Goal: Task Accomplishment & Management: Complete application form

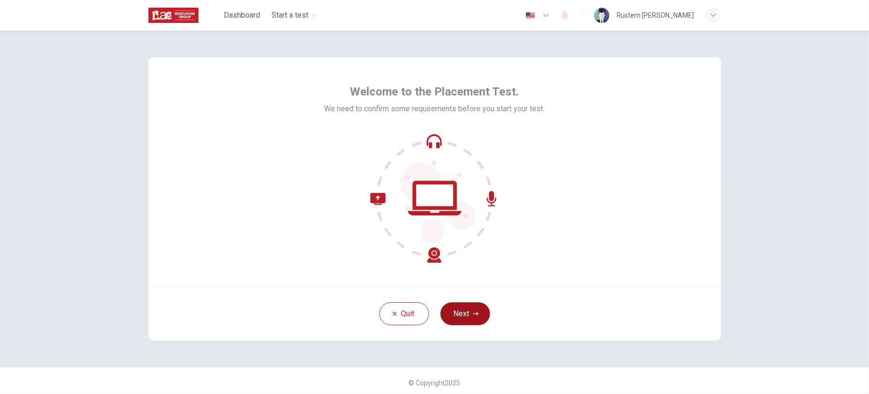
click at [467, 318] on button "Next" at bounding box center [466, 313] width 50 height 23
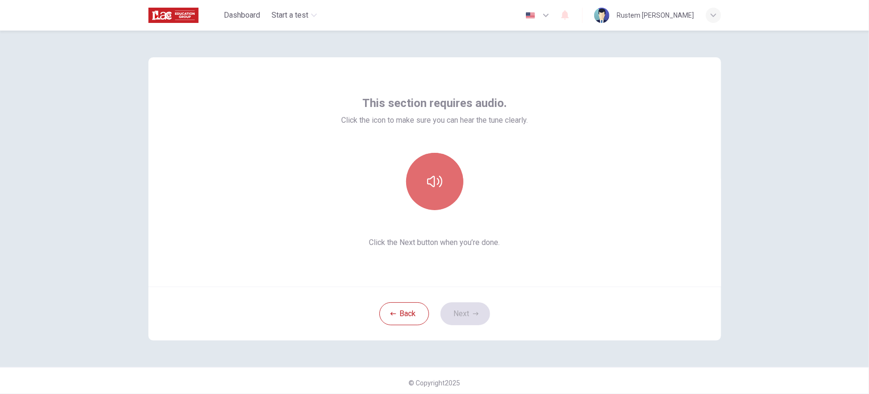
click at [437, 174] on icon "button" at bounding box center [434, 181] width 15 height 15
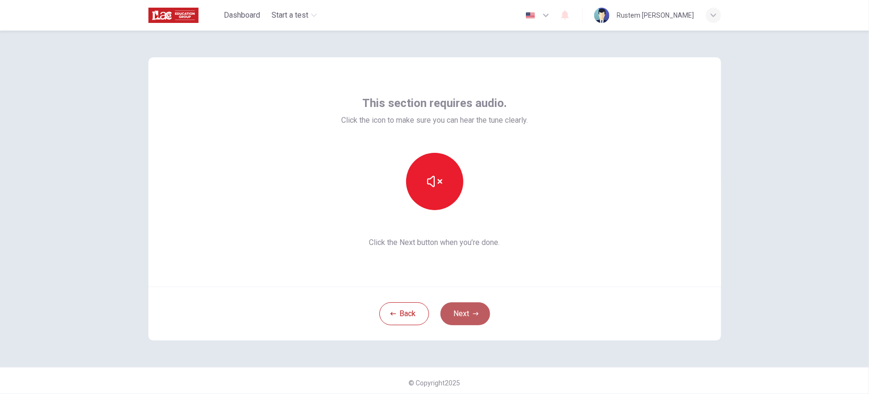
click at [474, 319] on button "Next" at bounding box center [466, 313] width 50 height 23
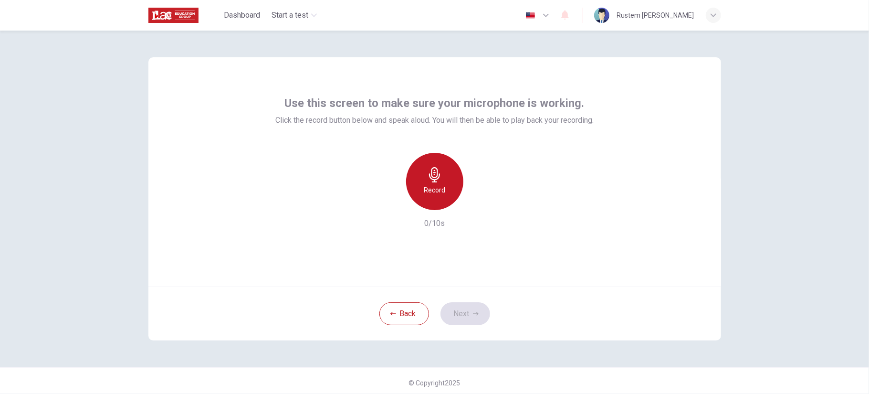
click at [443, 181] on div "Record" at bounding box center [434, 181] width 57 height 57
click at [442, 181] on div "Stop" at bounding box center [434, 181] width 57 height 57
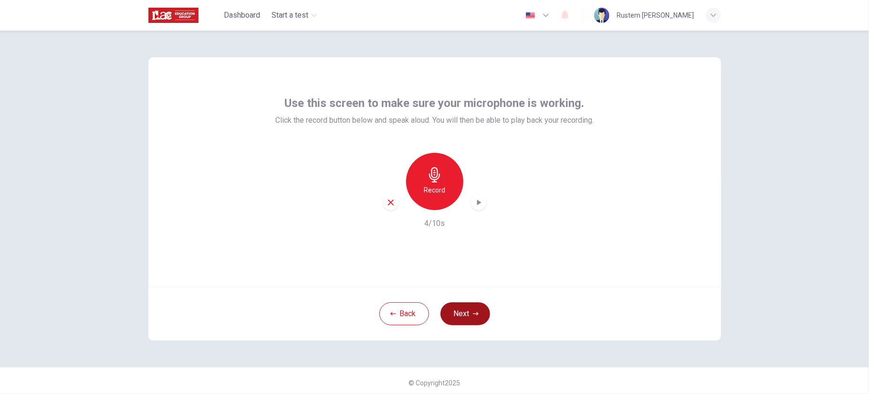
click at [481, 317] on button "Next" at bounding box center [466, 313] width 50 height 23
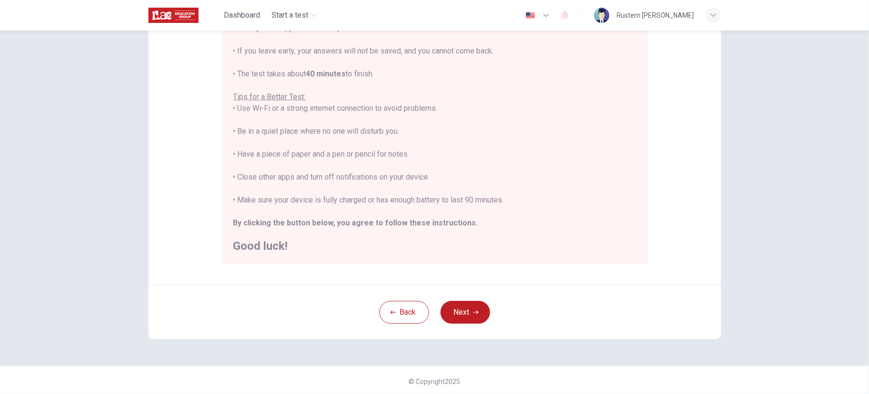
scroll to position [137, 0]
click at [466, 307] on button "Next" at bounding box center [466, 310] width 50 height 23
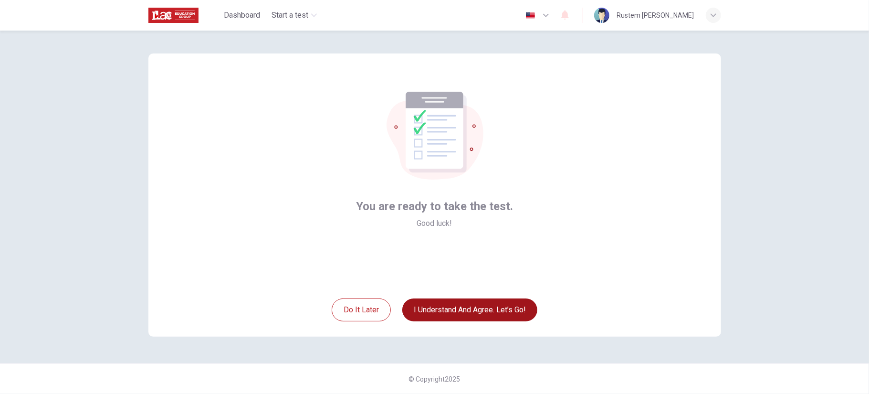
scroll to position [3, 0]
click at [488, 312] on button "I understand and agree. Let’s go!" at bounding box center [469, 310] width 135 height 23
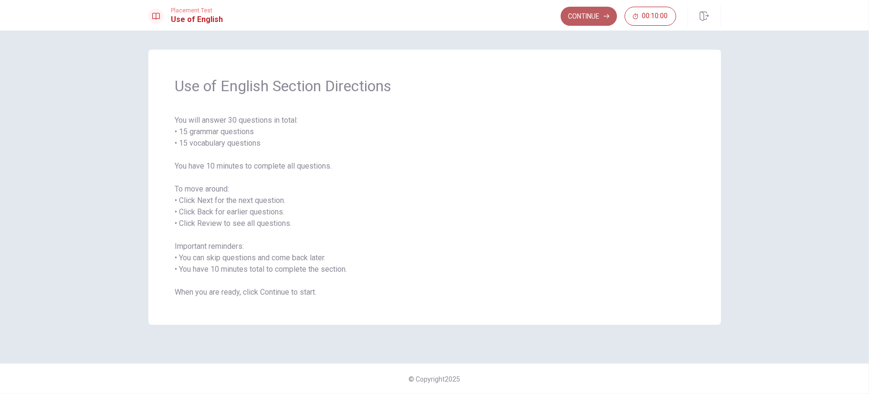
click at [583, 11] on button "Continue" at bounding box center [589, 16] width 56 height 19
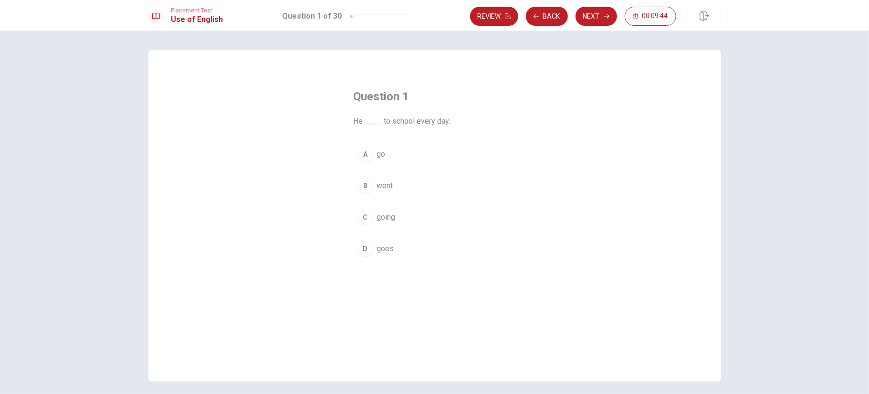
click at [371, 151] on button "A go" at bounding box center [435, 154] width 162 height 24
click at [595, 17] on button "Next" at bounding box center [597, 16] width 42 height 19
click at [364, 156] on div "A" at bounding box center [365, 154] width 15 height 15
click at [594, 21] on button "Next" at bounding box center [597, 16] width 42 height 19
click at [365, 151] on div "A" at bounding box center [365, 154] width 15 height 15
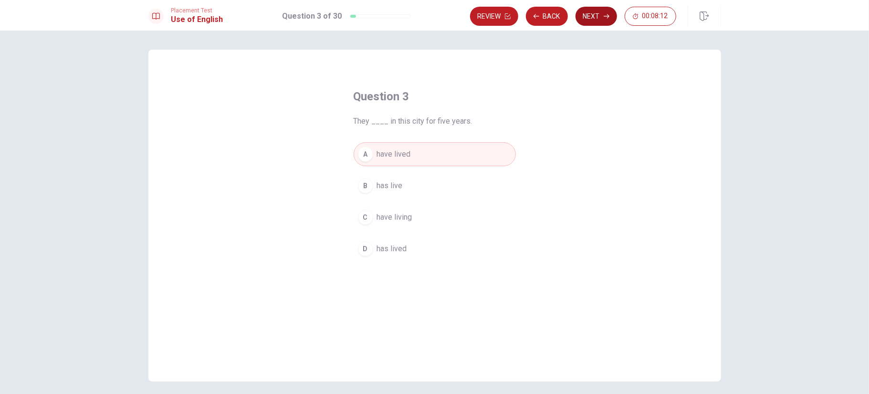
click at [584, 16] on button "Next" at bounding box center [597, 16] width 42 height 19
click at [362, 154] on div "A" at bounding box center [365, 154] width 15 height 15
click at [603, 17] on button "Next" at bounding box center [597, 16] width 42 height 19
drag, startPoint x: 381, startPoint y: 124, endPoint x: 480, endPoint y: 119, distance: 99.9
click at [480, 119] on span "We ____ every day to stay in shape." at bounding box center [435, 121] width 162 height 11
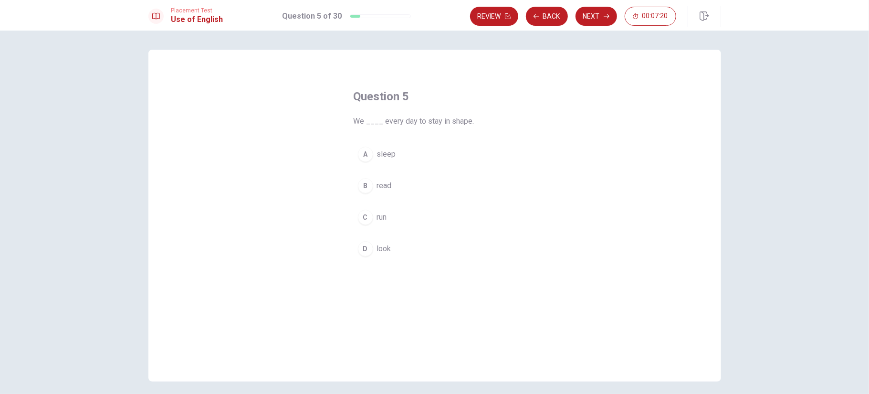
click at [449, 122] on span "We ____ every day to stay in shape." at bounding box center [435, 121] width 162 height 11
click at [458, 120] on span "We ____ every day to stay in shape." at bounding box center [435, 121] width 162 height 11
click at [362, 219] on div "C" at bounding box center [365, 217] width 15 height 15
click at [596, 15] on button "Next" at bounding box center [597, 16] width 42 height 19
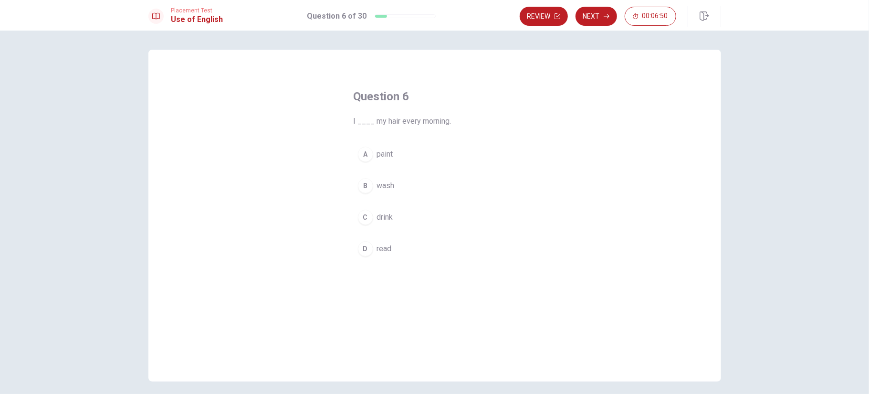
click at [366, 184] on div "B" at bounding box center [365, 185] width 15 height 15
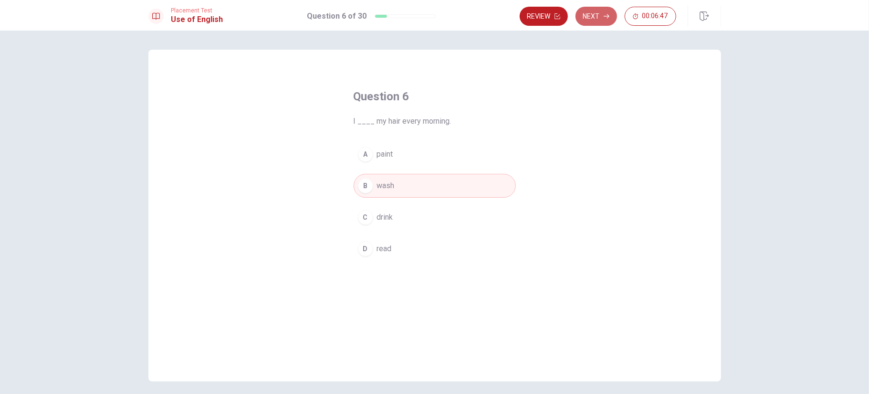
click at [599, 17] on button "Next" at bounding box center [597, 16] width 42 height 19
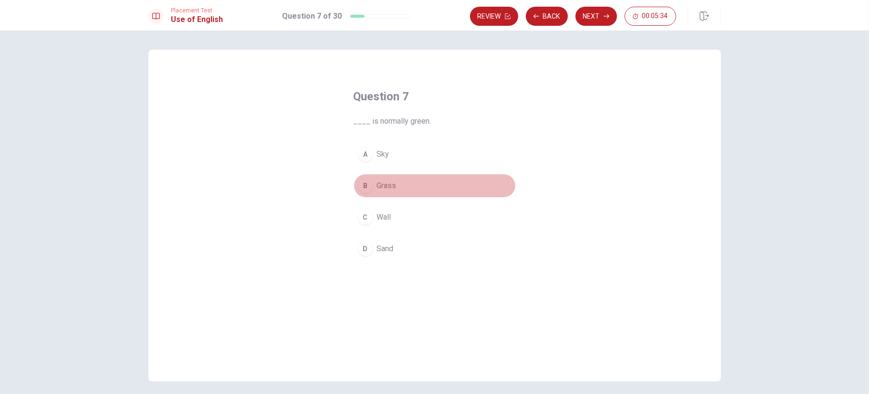
click at [364, 186] on div "B" at bounding box center [365, 185] width 15 height 15
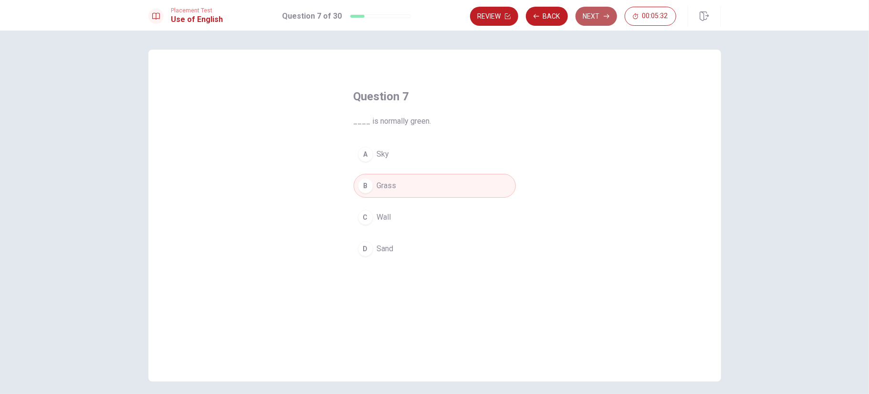
click at [593, 20] on button "Next" at bounding box center [597, 16] width 42 height 19
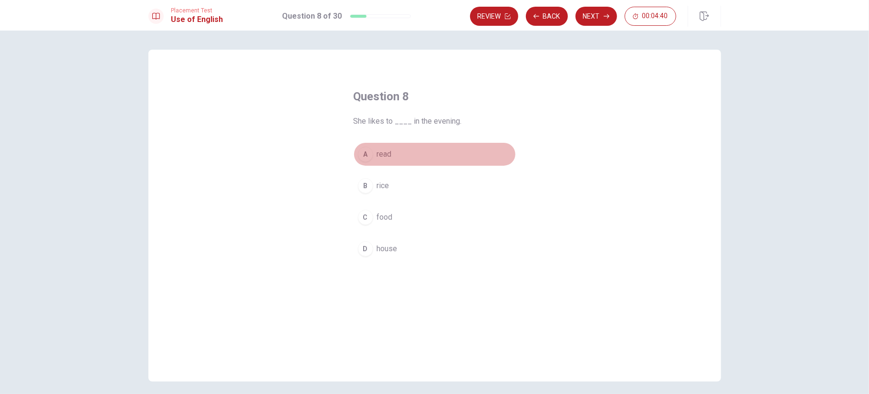
click at [363, 153] on div "A" at bounding box center [365, 154] width 15 height 15
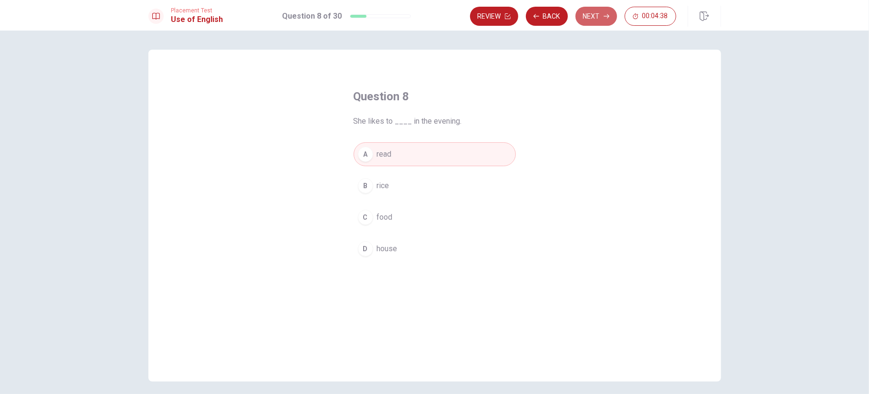
click at [600, 19] on button "Next" at bounding box center [597, 16] width 42 height 19
click at [360, 159] on div "A" at bounding box center [365, 154] width 15 height 15
click at [596, 20] on button "Next" at bounding box center [597, 16] width 42 height 19
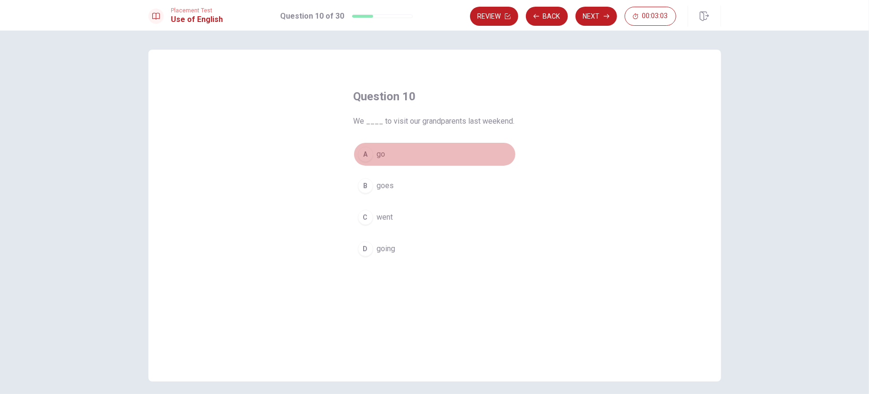
click at [363, 154] on div "A" at bounding box center [365, 154] width 15 height 15
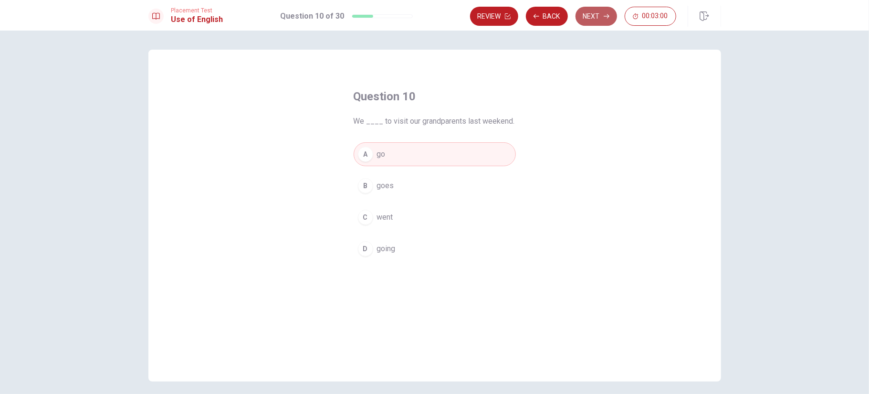
click at [592, 13] on button "Next" at bounding box center [597, 16] width 42 height 19
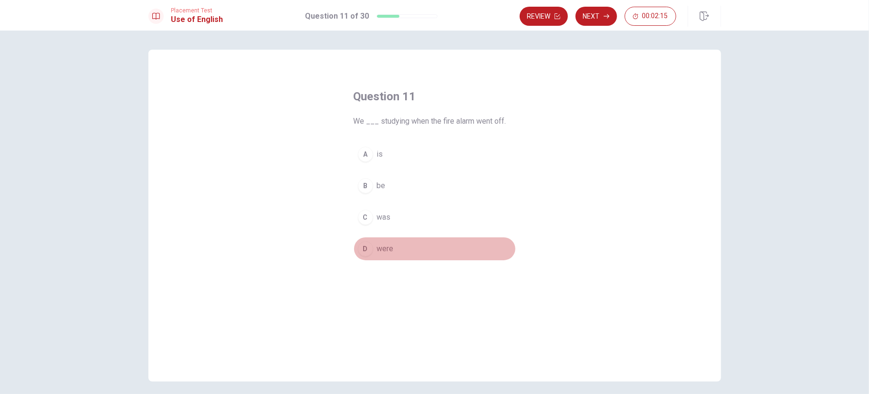
click at [362, 246] on div "D" at bounding box center [365, 248] width 15 height 15
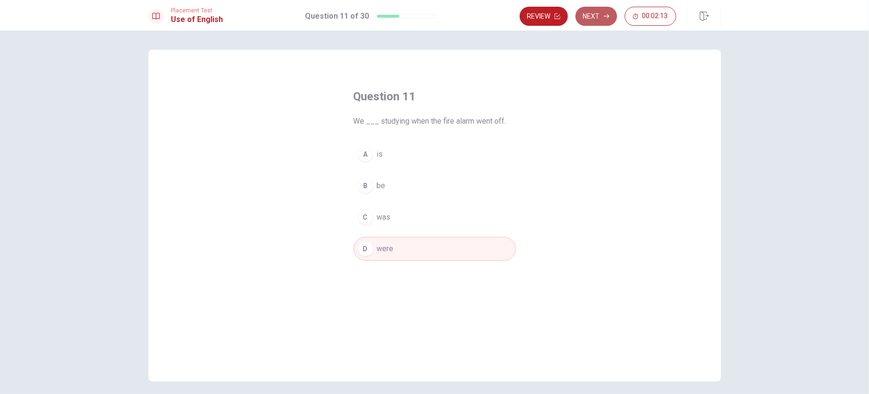
click at [603, 18] on button "Next" at bounding box center [597, 16] width 42 height 19
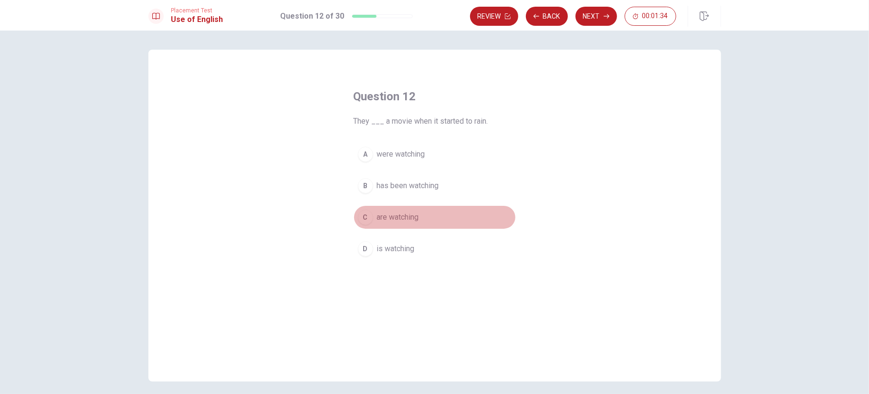
click at [363, 220] on div "C" at bounding box center [365, 217] width 15 height 15
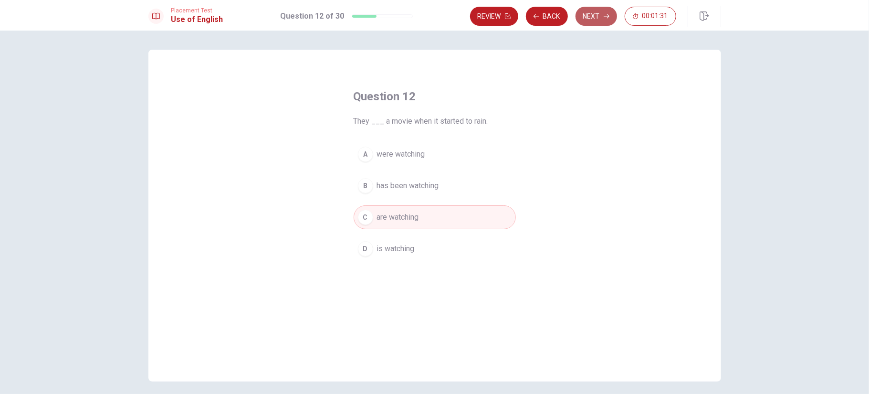
click at [598, 14] on button "Next" at bounding box center [597, 16] width 42 height 19
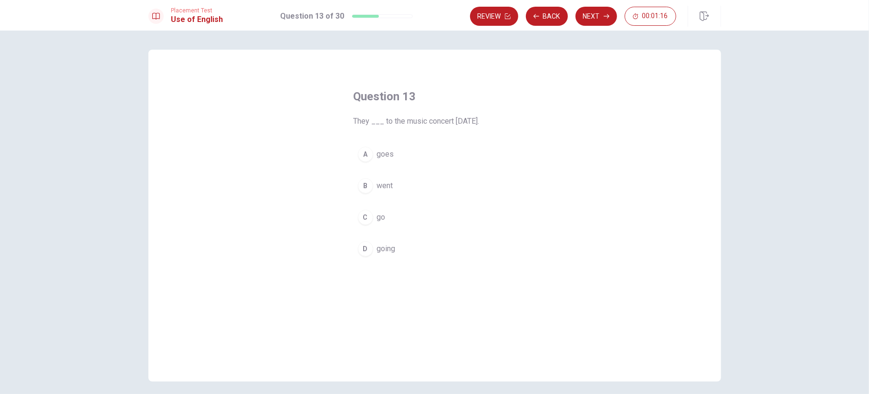
click at [363, 218] on div "C" at bounding box center [365, 217] width 15 height 15
click at [607, 17] on icon "button" at bounding box center [607, 16] width 6 height 6
click at [361, 184] on div "B" at bounding box center [365, 185] width 15 height 15
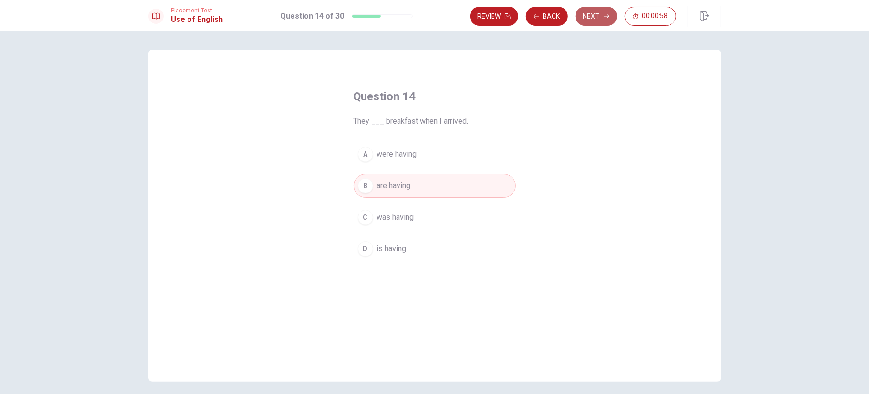
click at [611, 19] on button "Next" at bounding box center [597, 16] width 42 height 19
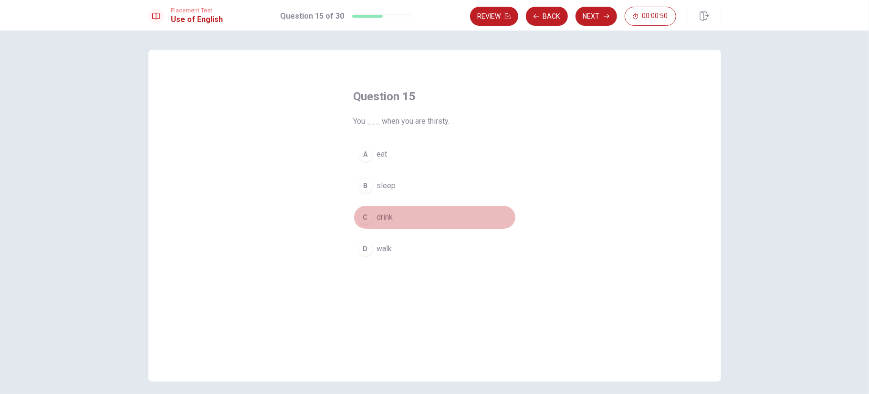
click at [362, 218] on div "C" at bounding box center [365, 217] width 15 height 15
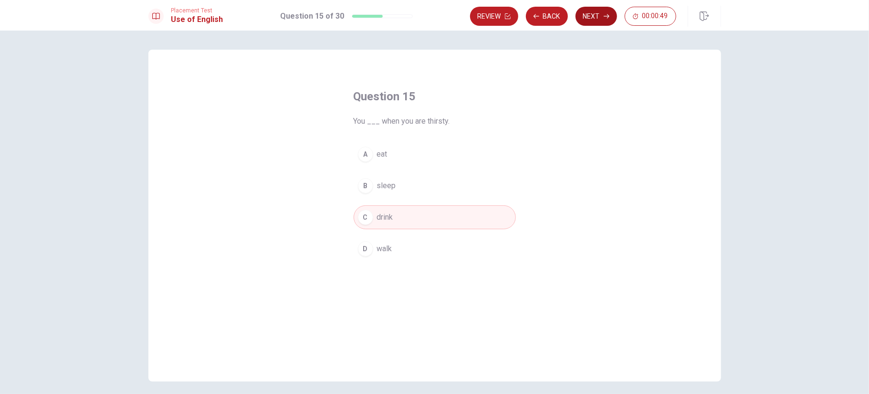
click at [591, 21] on button "Next" at bounding box center [597, 16] width 42 height 19
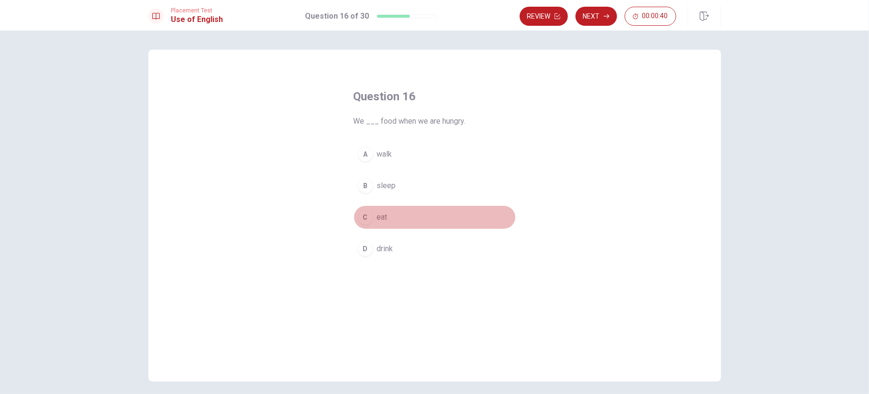
drag, startPoint x: 363, startPoint y: 216, endPoint x: 372, endPoint y: 212, distance: 9.8
click at [364, 216] on div "C" at bounding box center [365, 217] width 15 height 15
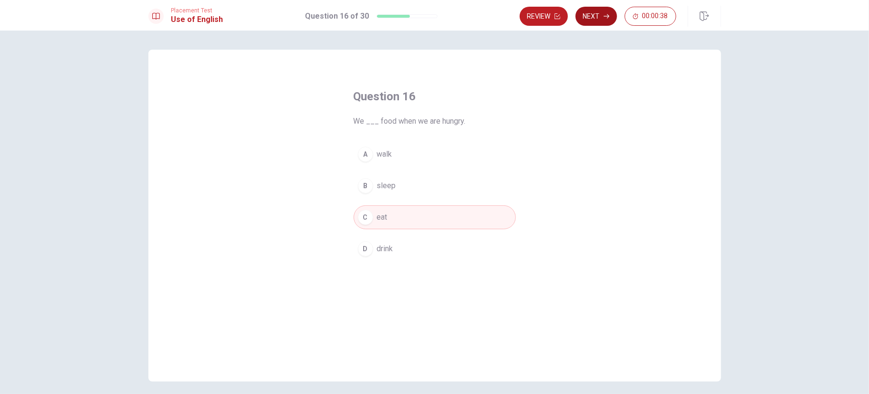
click at [606, 17] on icon "button" at bounding box center [607, 16] width 6 height 6
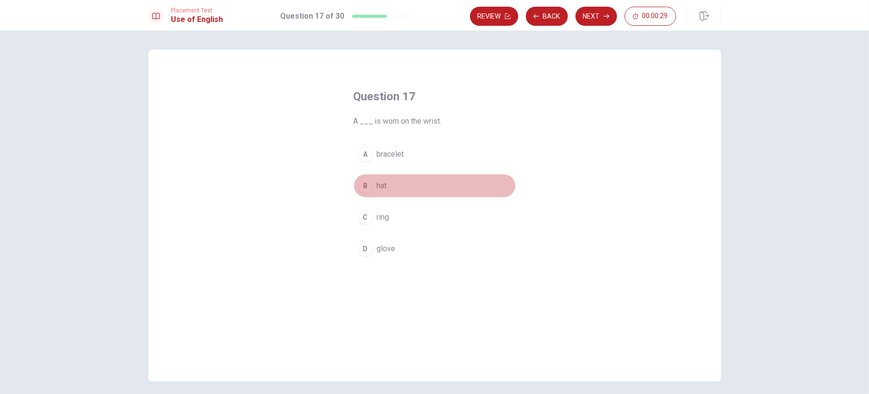
click at [365, 186] on div "B" at bounding box center [365, 185] width 15 height 15
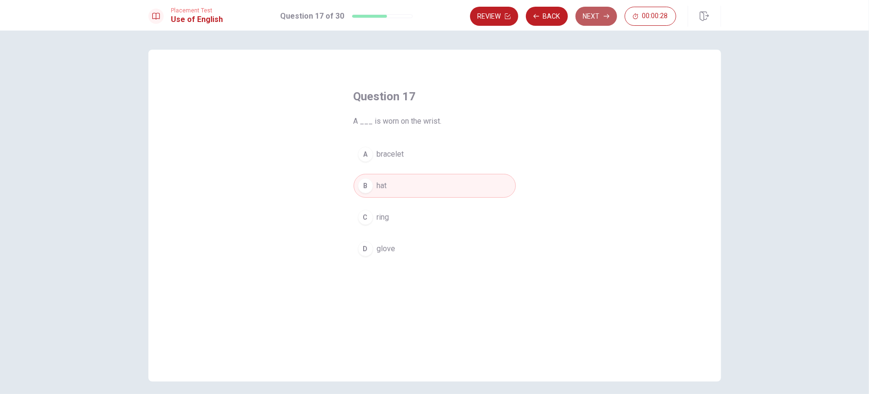
click at [604, 21] on button "Next" at bounding box center [597, 16] width 42 height 19
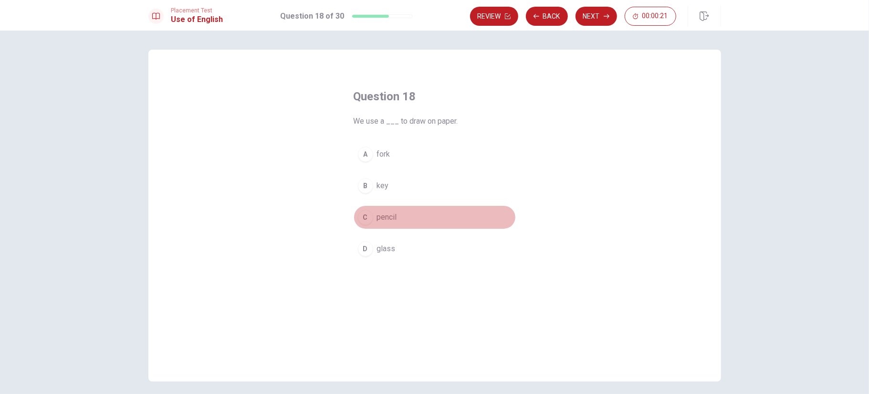
click at [369, 218] on div "C" at bounding box center [365, 217] width 15 height 15
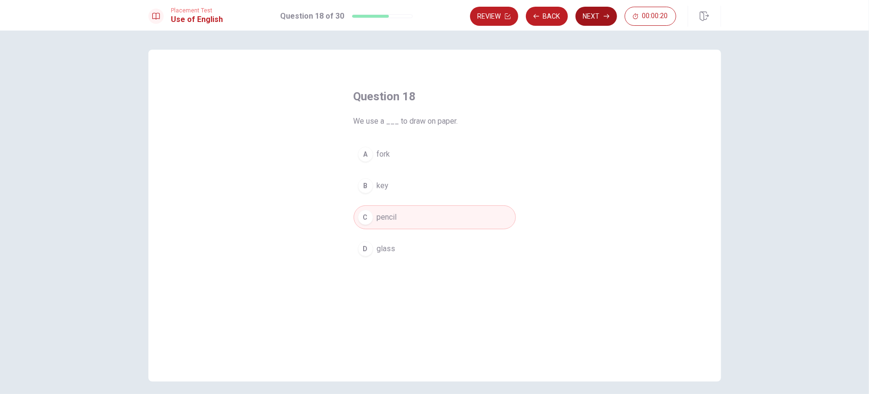
click at [609, 14] on icon "button" at bounding box center [607, 16] width 6 height 6
click at [363, 248] on div "D" at bounding box center [365, 248] width 15 height 15
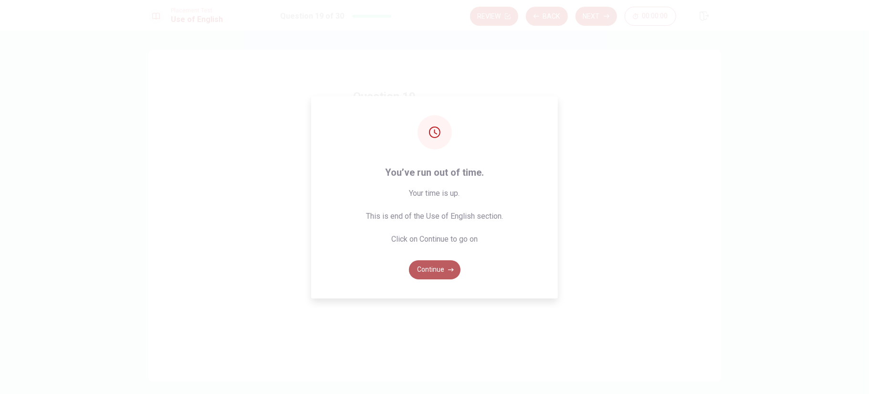
click at [437, 272] on button "Continue" at bounding box center [435, 269] width 52 height 19
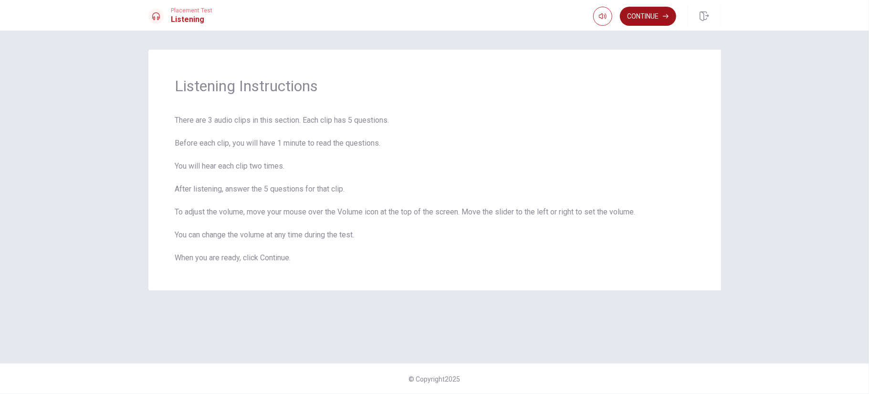
click at [649, 13] on button "Continue" at bounding box center [648, 16] width 56 height 19
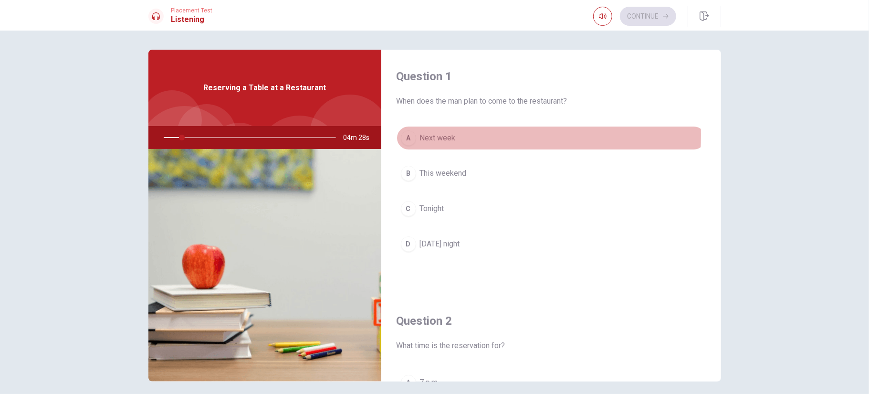
click at [412, 135] on div "A" at bounding box center [408, 137] width 15 height 15
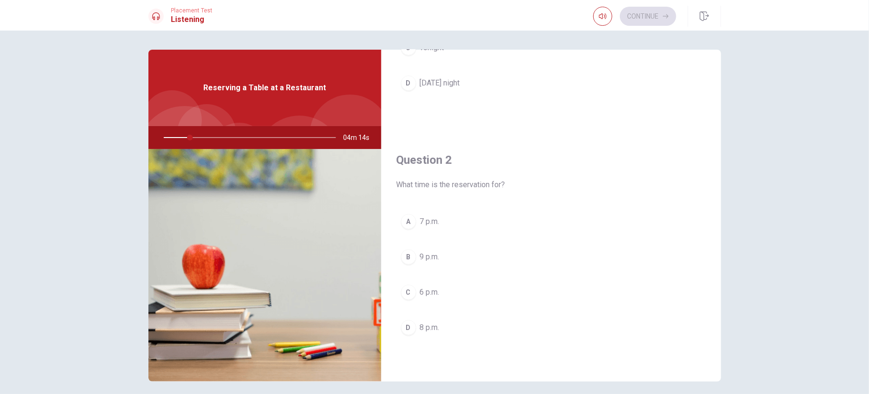
scroll to position [191, 0]
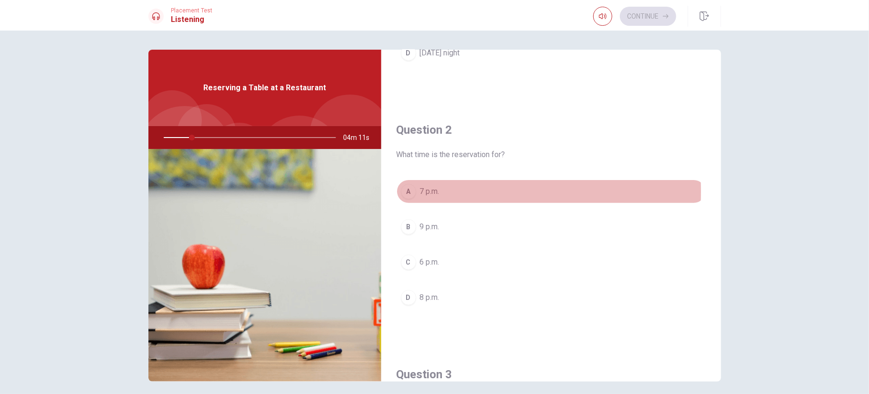
click at [406, 191] on div "A" at bounding box center [408, 191] width 15 height 15
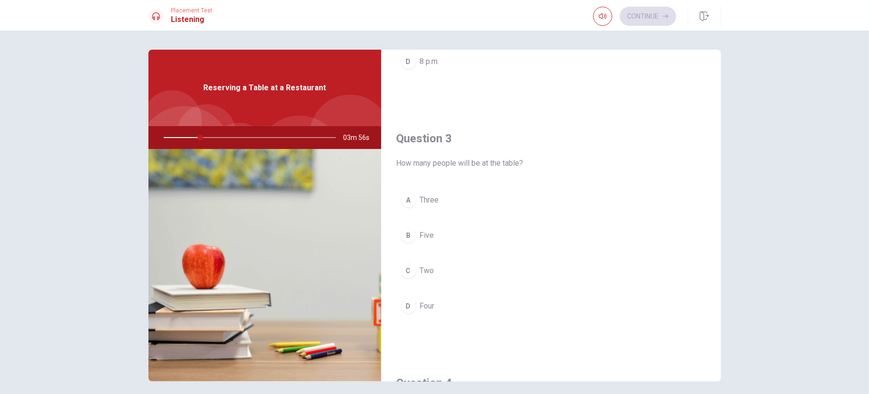
scroll to position [430, 0]
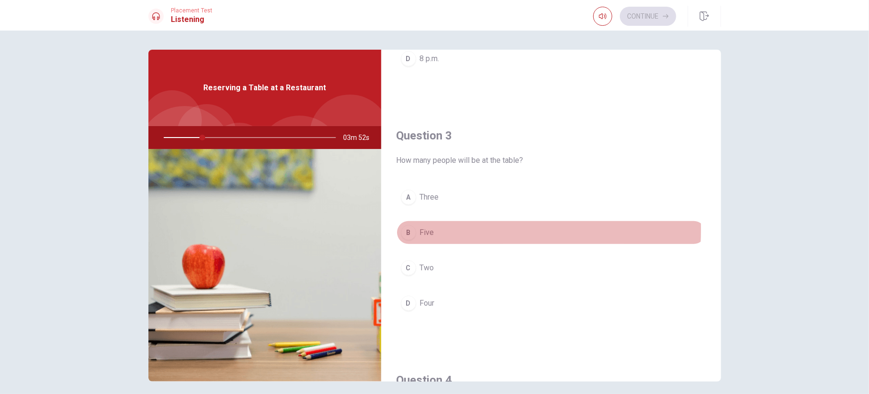
click at [408, 228] on div "B" at bounding box center [408, 232] width 15 height 15
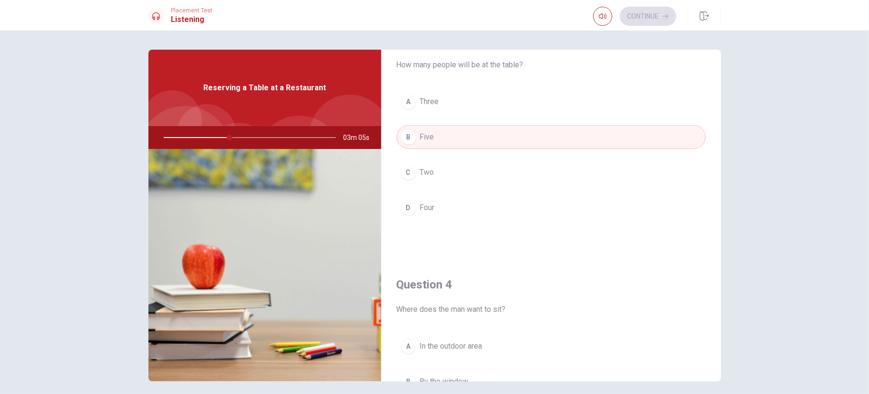
scroll to position [477, 0]
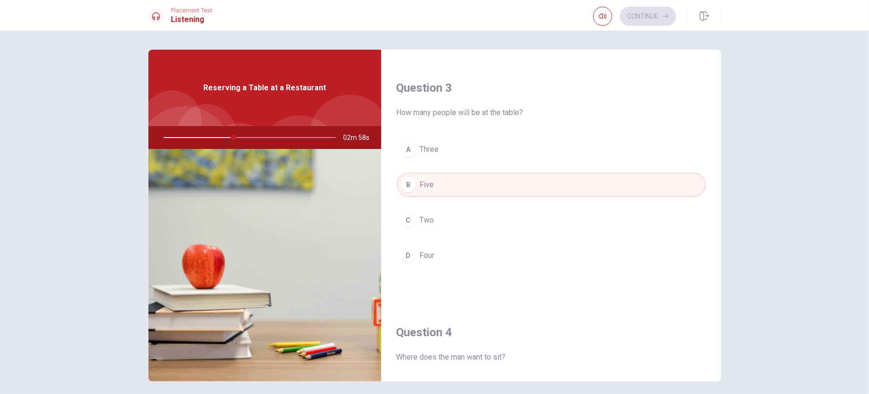
click at [407, 254] on div "D" at bounding box center [408, 255] width 15 height 15
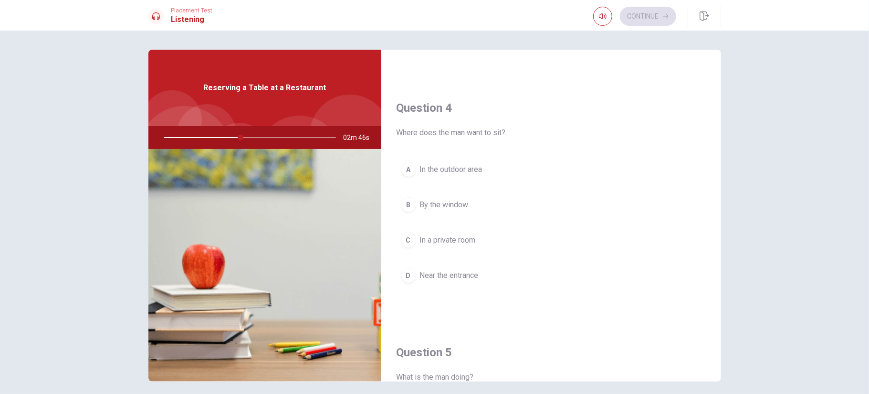
scroll to position [716, 0]
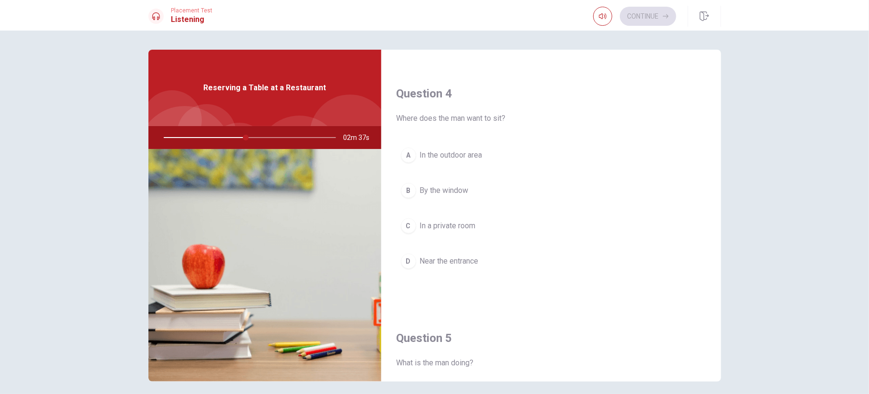
click at [407, 187] on div "B" at bounding box center [408, 190] width 15 height 15
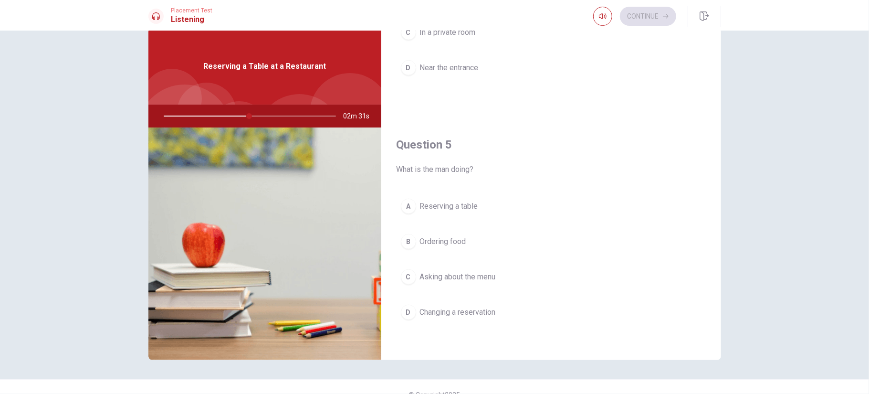
scroll to position [37, 0]
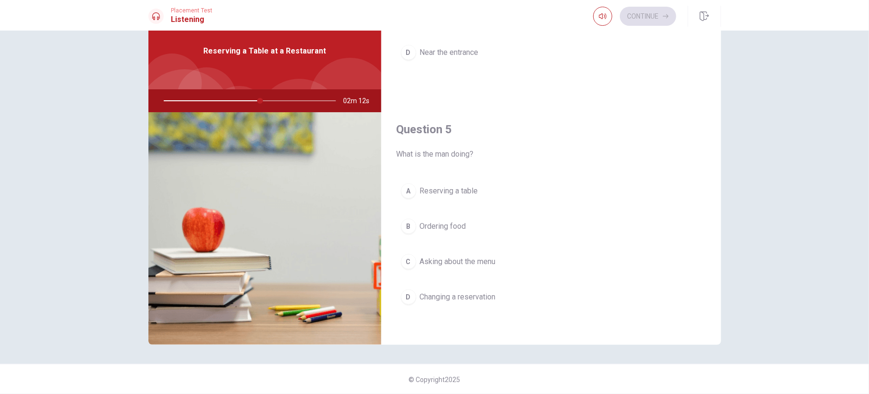
drag, startPoint x: 258, startPoint y: 99, endPoint x: 232, endPoint y: 102, distance: 26.4
click at [232, 102] on div at bounding box center [247, 100] width 191 height 23
drag, startPoint x: 233, startPoint y: 98, endPoint x: 247, endPoint y: 104, distance: 15.4
click at [234, 98] on div at bounding box center [247, 100] width 191 height 23
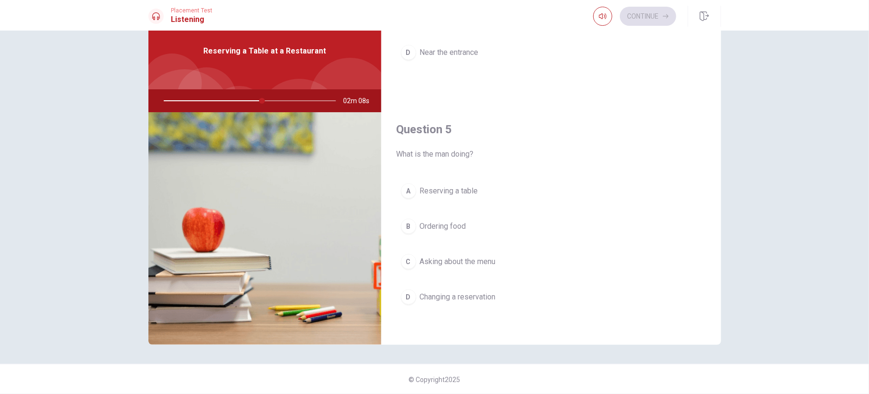
click at [403, 292] on div "D" at bounding box center [408, 296] width 15 height 15
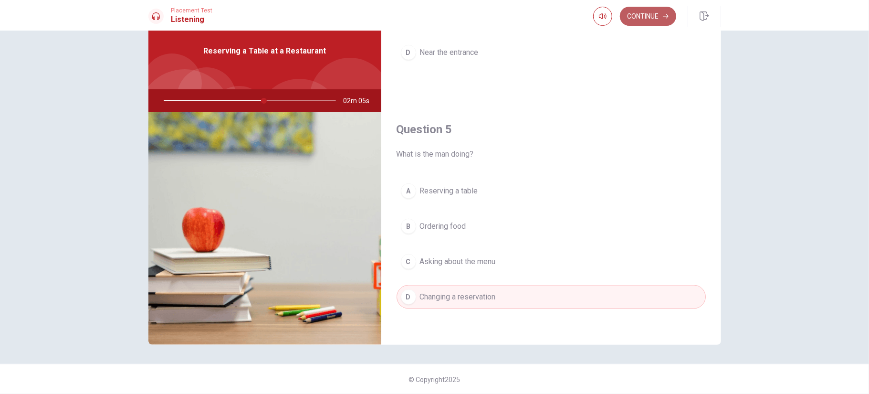
click at [650, 20] on button "Continue" at bounding box center [648, 16] width 56 height 19
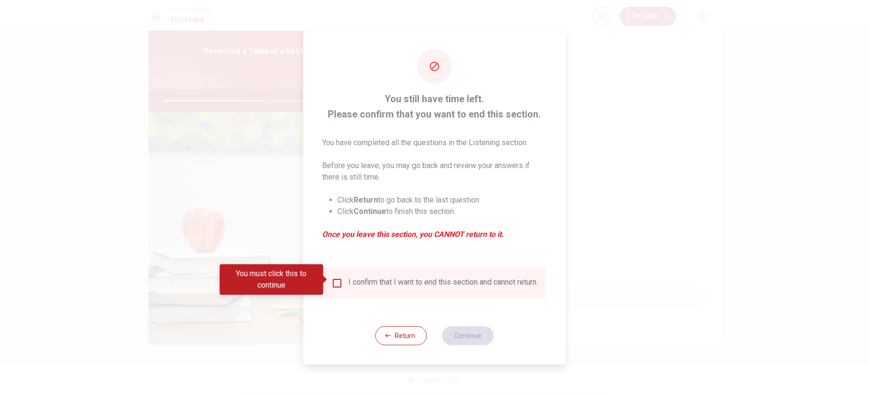
click at [335, 282] on input "You must click this to continue" at bounding box center [336, 282] width 11 height 11
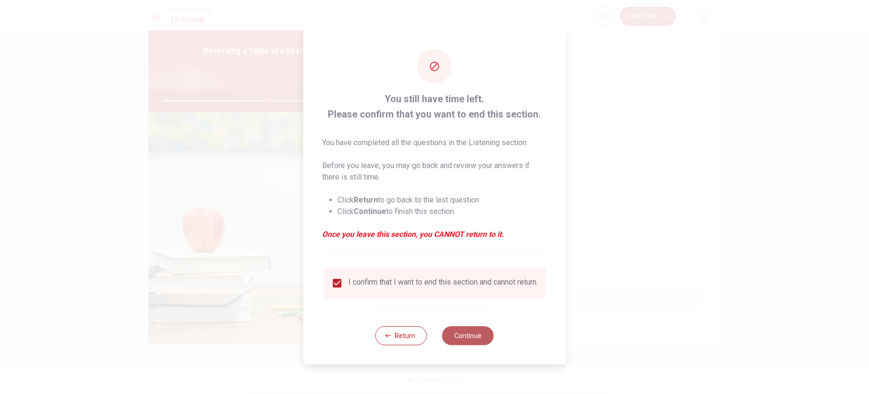
click at [472, 339] on button "Continue" at bounding box center [469, 335] width 52 height 19
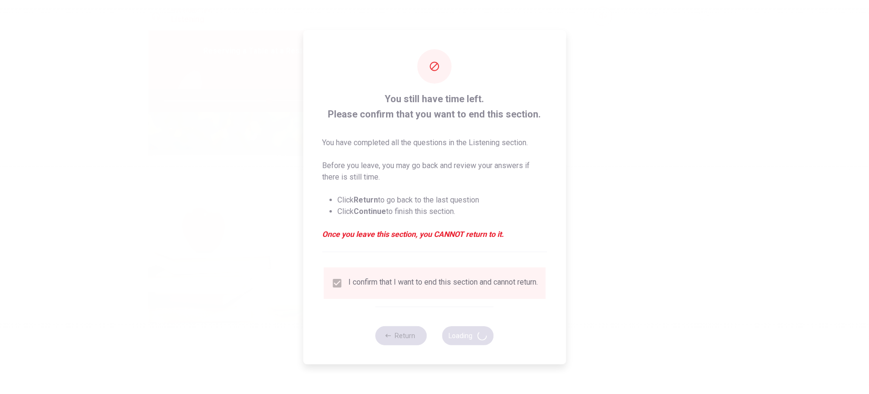
type input "62"
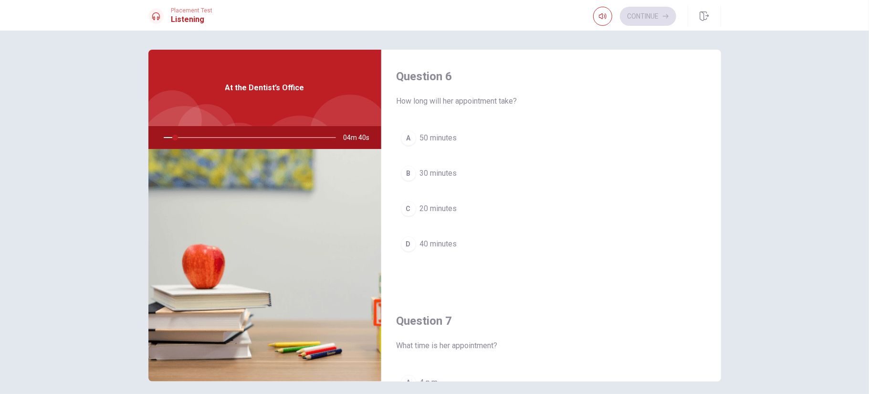
drag, startPoint x: 400, startPoint y: 99, endPoint x: 470, endPoint y: 98, distance: 69.7
click at [470, 98] on span "How long will her appointment take?" at bounding box center [551, 100] width 309 height 11
click at [473, 98] on span "How long will her appointment take?" at bounding box center [551, 100] width 309 height 11
click at [484, 99] on span "How long will her appointment take?" at bounding box center [551, 100] width 309 height 11
click at [405, 138] on div "A" at bounding box center [408, 137] width 15 height 15
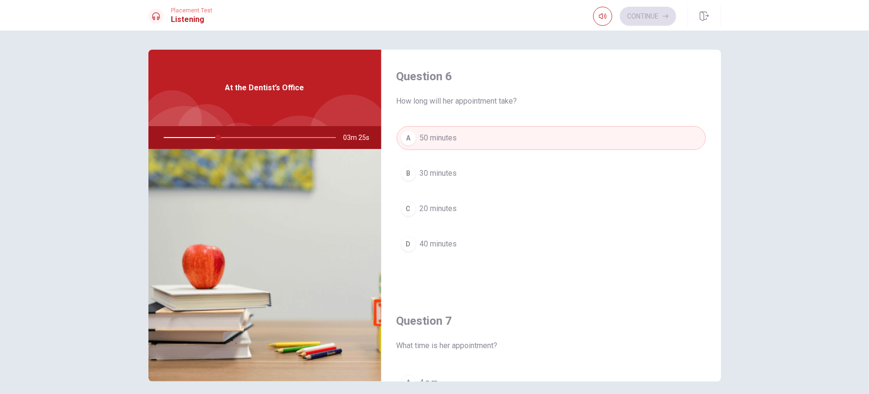
scroll to position [48, 0]
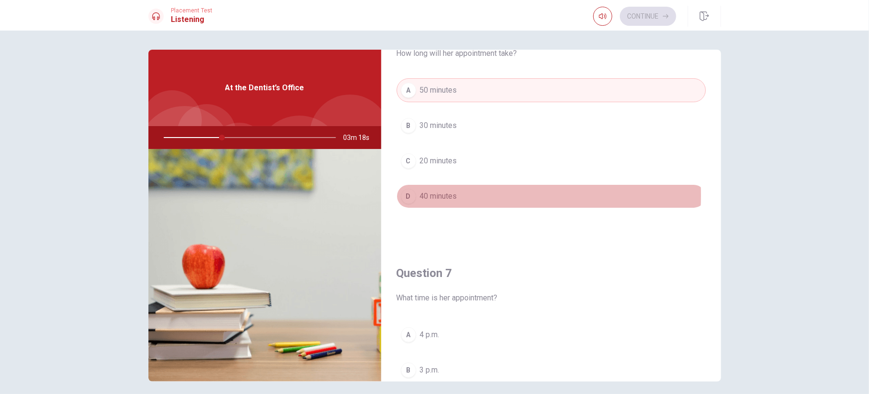
click at [409, 195] on div "D" at bounding box center [408, 196] width 15 height 15
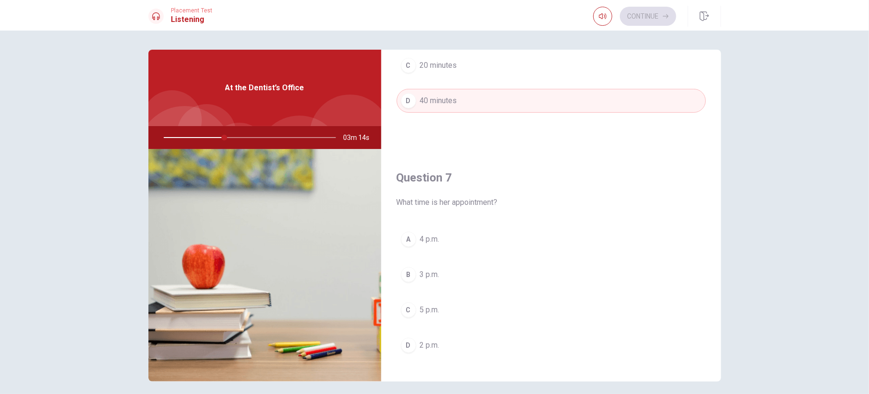
scroll to position [191, 0]
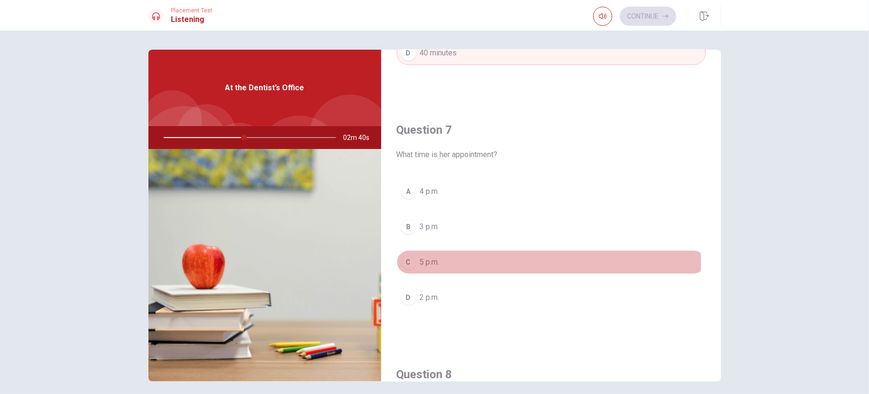
click at [407, 261] on div "C" at bounding box center [408, 261] width 15 height 15
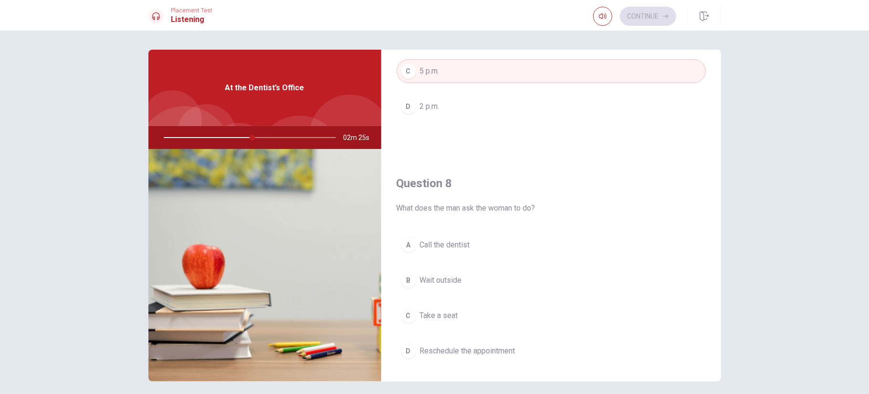
scroll to position [430, 0]
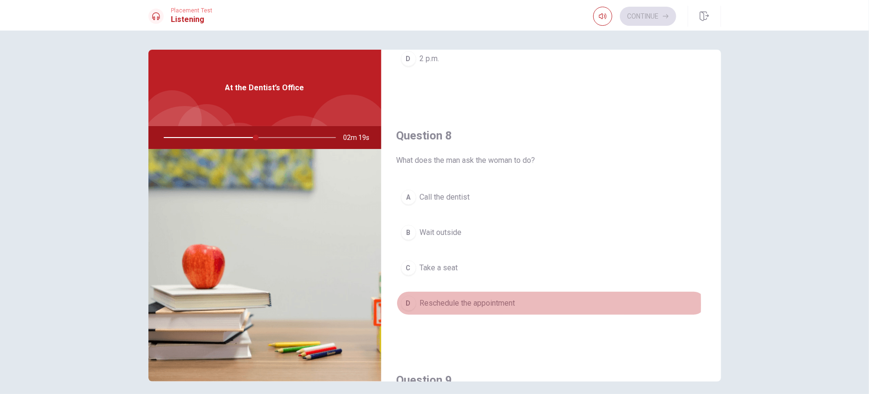
click at [407, 303] on div "D" at bounding box center [408, 303] width 15 height 15
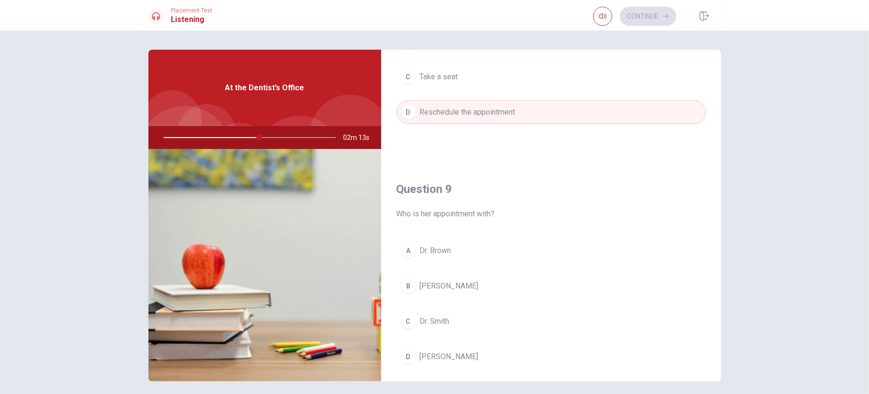
scroll to position [668, 0]
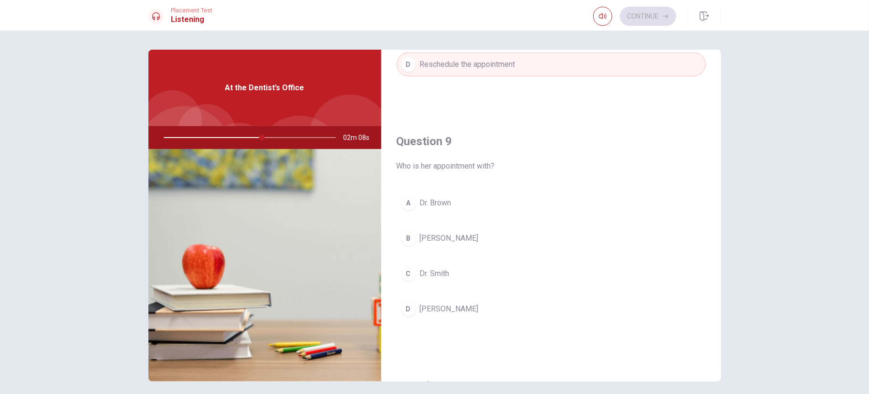
drag, startPoint x: 257, startPoint y: 138, endPoint x: 231, endPoint y: 134, distance: 26.5
click at [231, 134] on div at bounding box center [247, 137] width 191 height 23
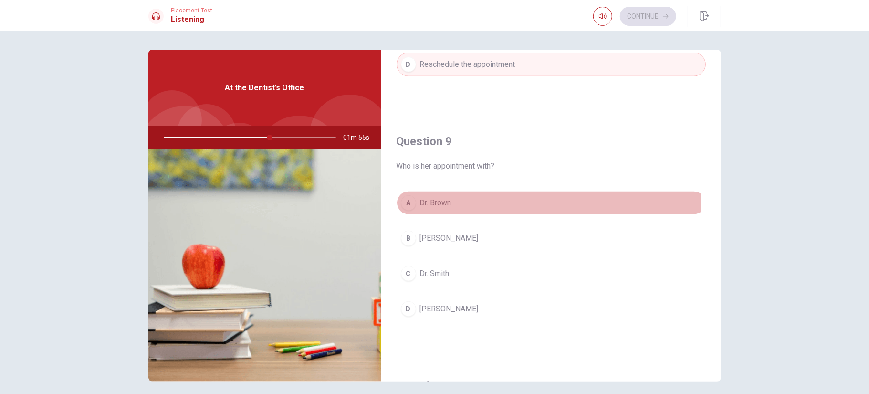
click at [406, 201] on div "A" at bounding box center [408, 202] width 15 height 15
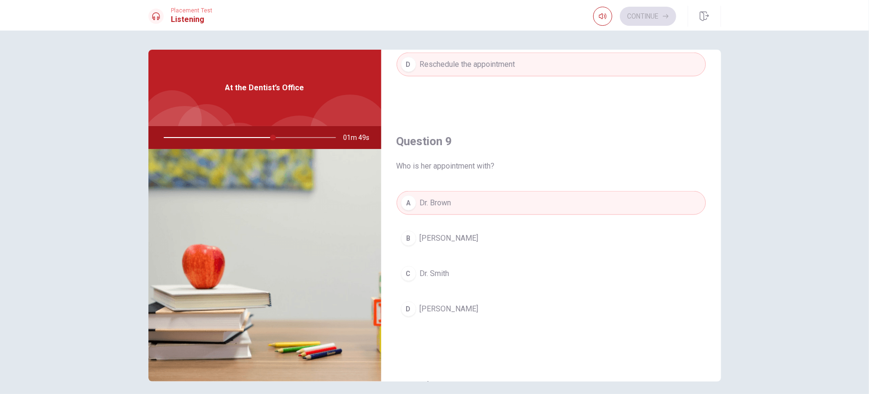
click at [409, 233] on div "B" at bounding box center [408, 238] width 15 height 15
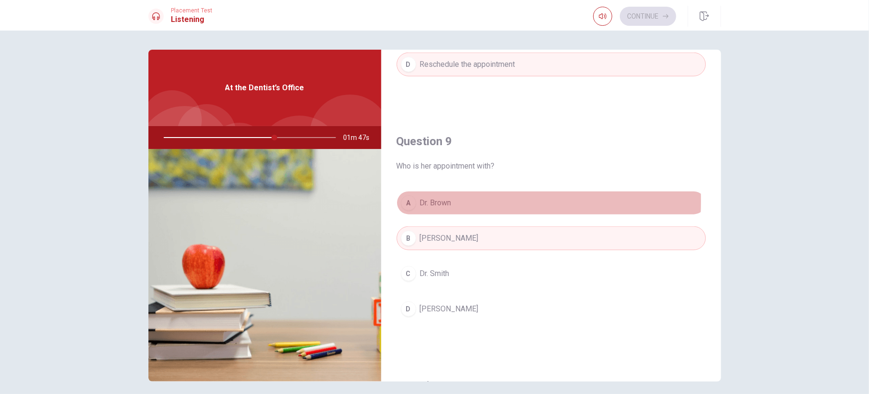
click at [405, 199] on div "A" at bounding box center [408, 202] width 15 height 15
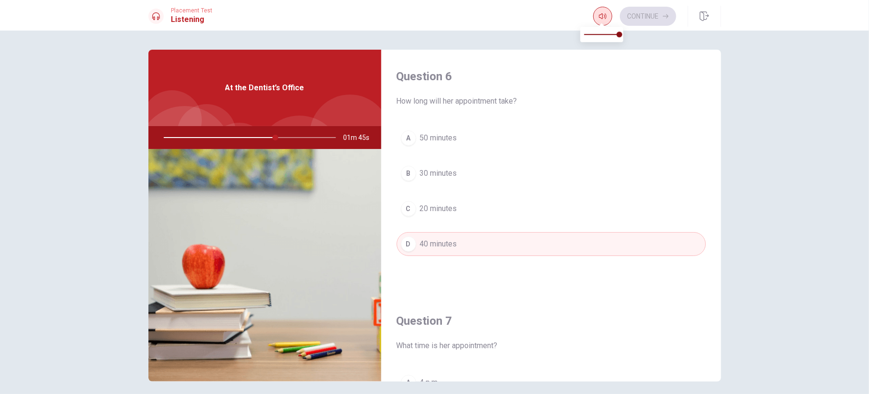
click at [601, 11] on button "button" at bounding box center [602, 16] width 19 height 19
click at [602, 12] on icon "button" at bounding box center [603, 16] width 8 height 8
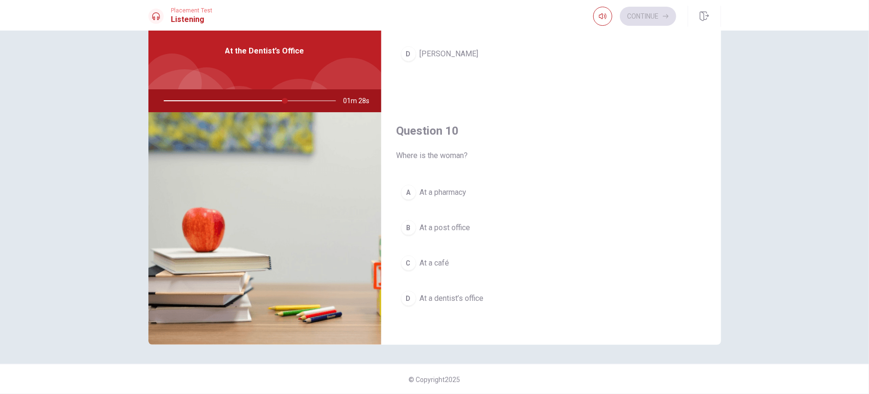
scroll to position [888, 0]
click at [408, 296] on div "D" at bounding box center [408, 296] width 15 height 15
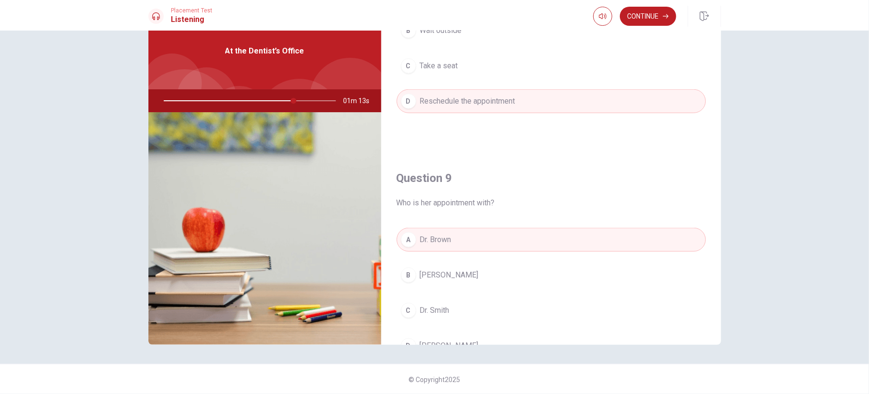
scroll to position [554, 0]
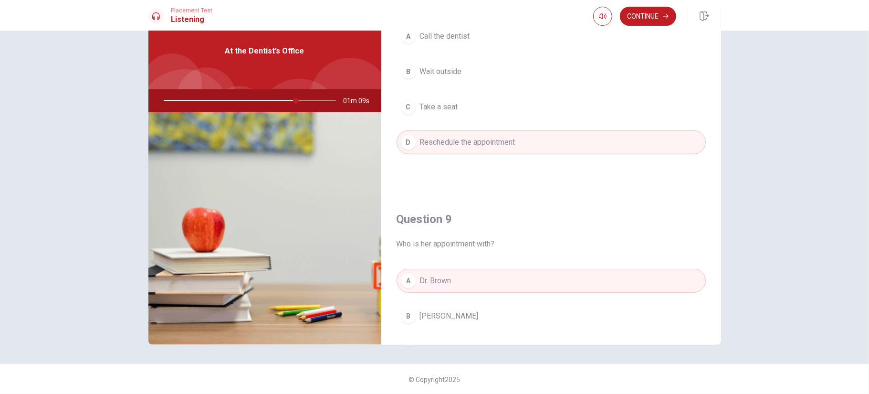
drag, startPoint x: 293, startPoint y: 100, endPoint x: 226, endPoint y: 102, distance: 67.3
click at [226, 102] on div at bounding box center [247, 100] width 191 height 23
click at [225, 102] on div at bounding box center [247, 100] width 191 height 23
drag, startPoint x: 212, startPoint y: 101, endPoint x: 200, endPoint y: 98, distance: 12.7
click at [205, 100] on div at bounding box center [247, 100] width 191 height 23
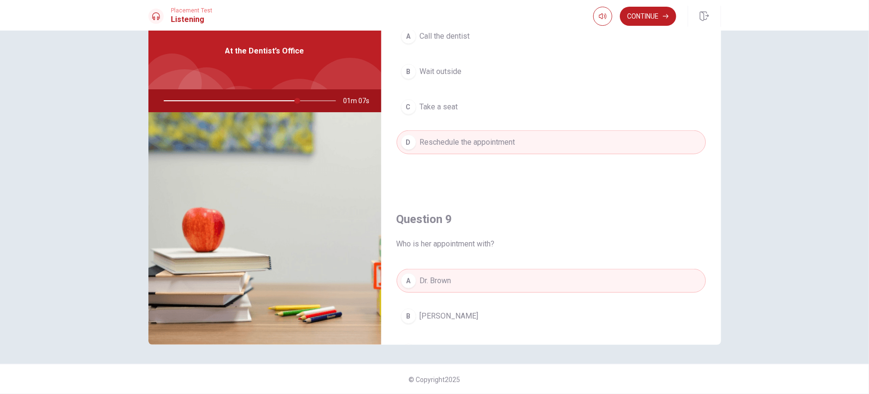
drag, startPoint x: 172, startPoint y: 103, endPoint x: 162, endPoint y: 102, distance: 10.0
click at [171, 103] on div at bounding box center [247, 100] width 191 height 23
click at [153, 97] on div at bounding box center [247, 100] width 191 height 23
click at [160, 99] on div at bounding box center [247, 100] width 191 height 23
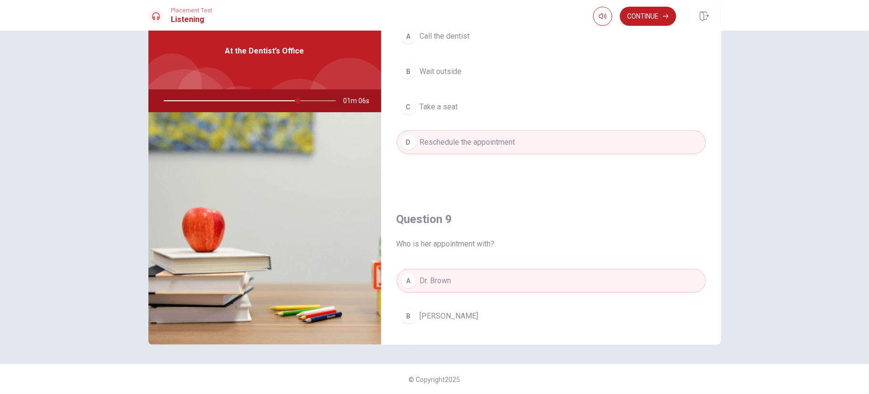
click at [160, 98] on div at bounding box center [247, 100] width 191 height 23
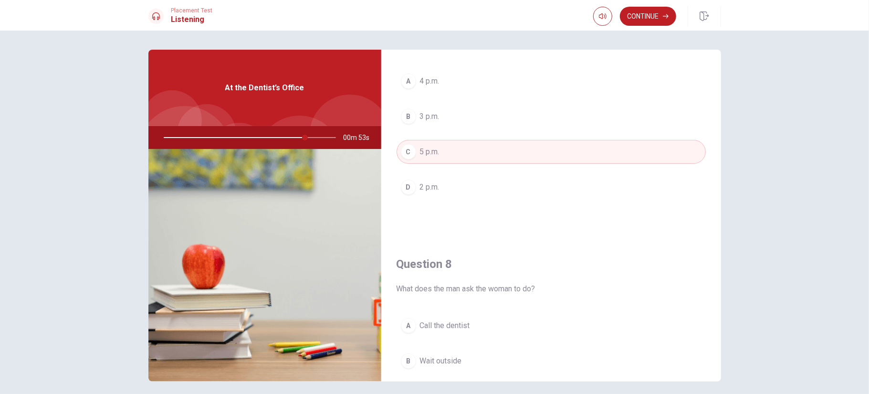
scroll to position [334, 0]
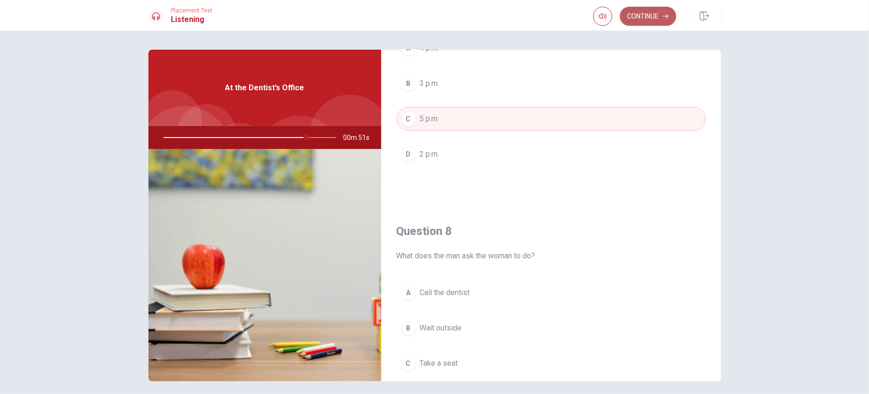
click at [660, 16] on button "Continue" at bounding box center [648, 16] width 56 height 19
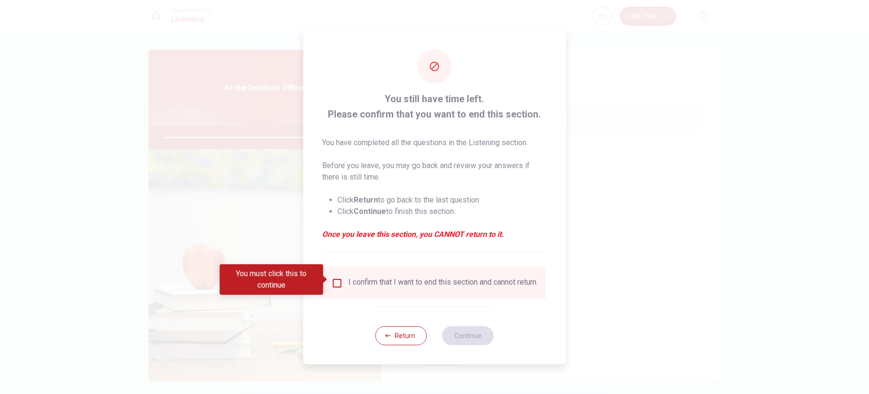
click at [335, 279] on input "You must click this to continue" at bounding box center [336, 282] width 11 height 11
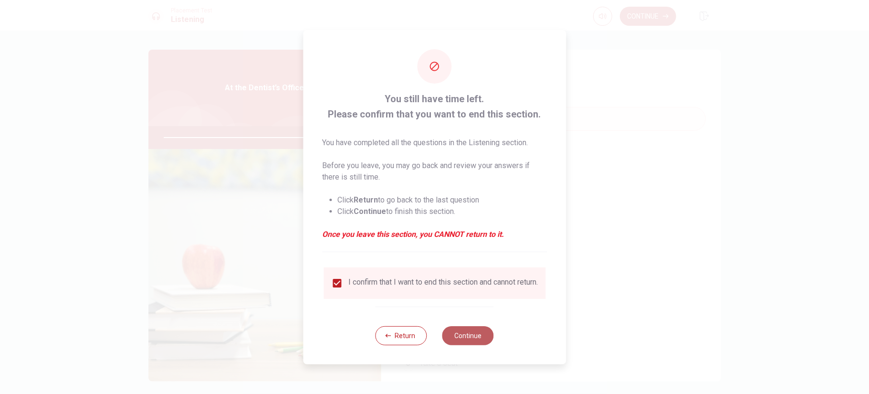
click at [468, 343] on button "Continue" at bounding box center [469, 335] width 52 height 19
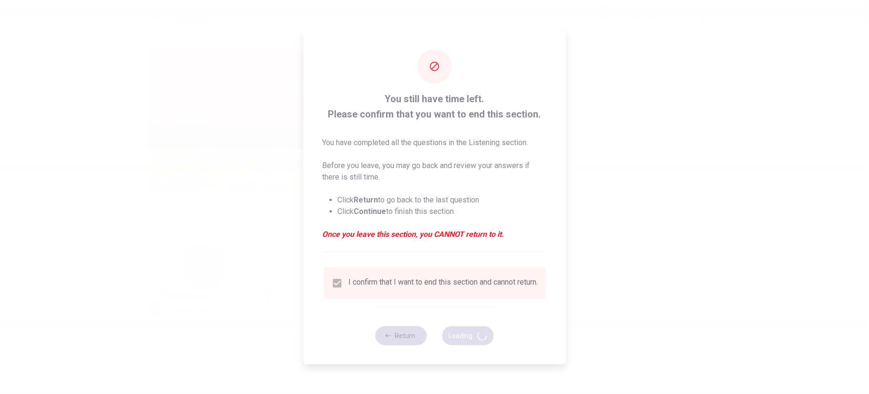
type input "85"
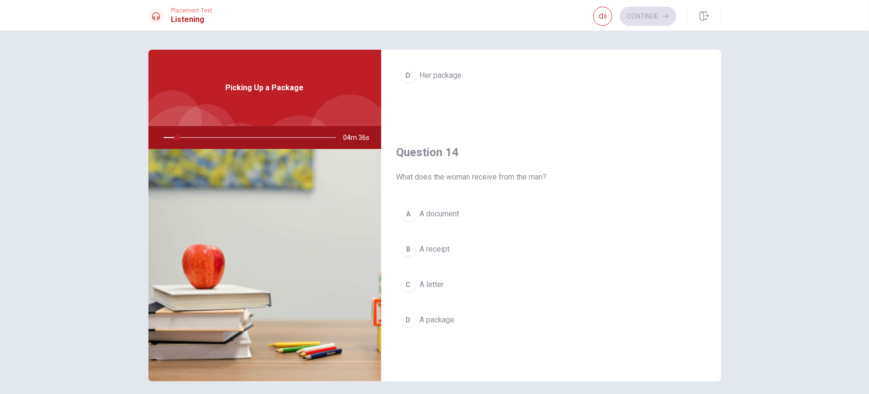
scroll to position [668, 0]
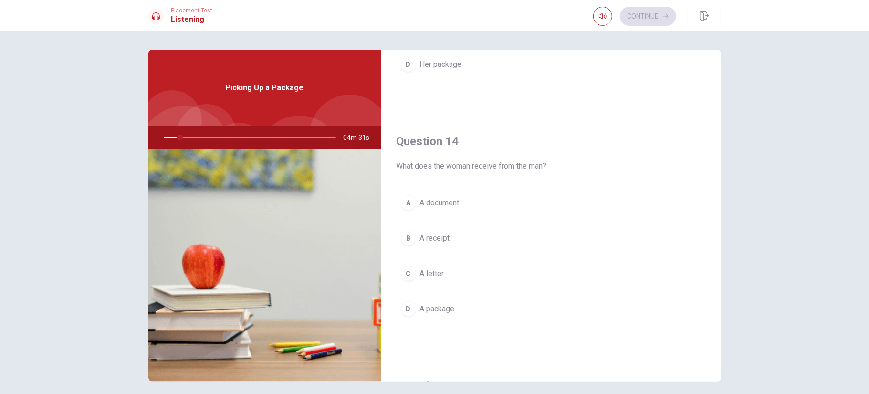
click at [485, 163] on span "What does the woman receive from the man?" at bounding box center [551, 165] width 309 height 11
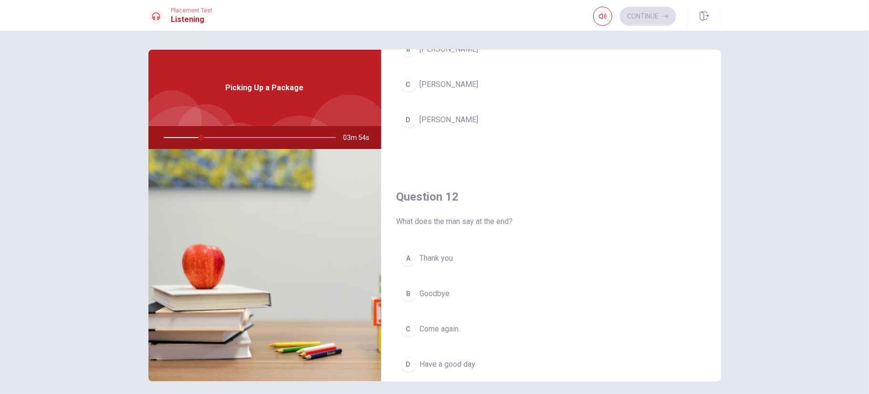
scroll to position [0, 0]
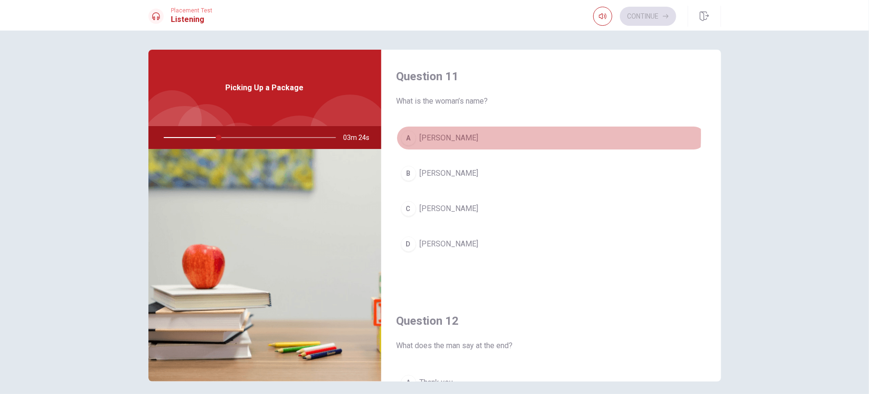
click at [407, 135] on div "A" at bounding box center [408, 137] width 15 height 15
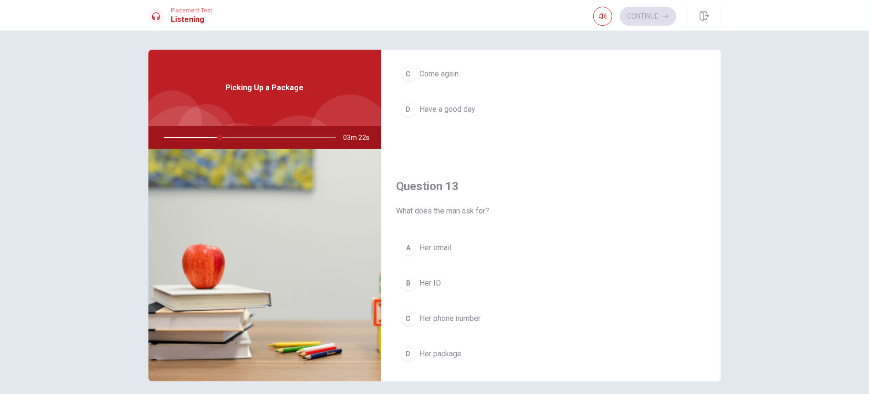
scroll to position [382, 0]
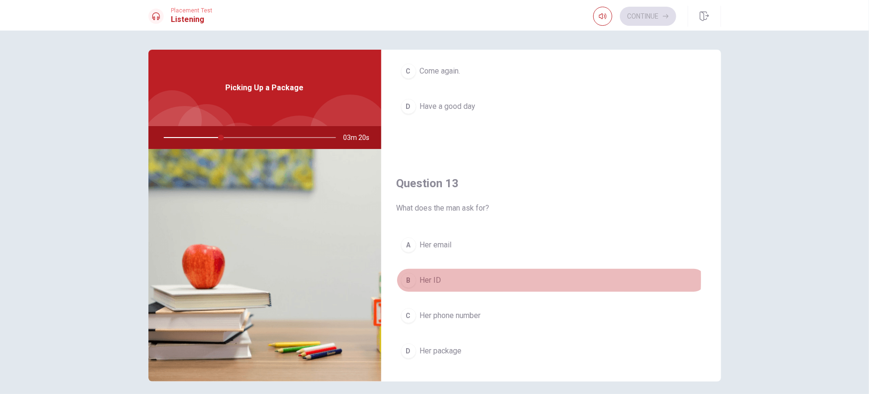
click at [402, 278] on div "B" at bounding box center [408, 280] width 15 height 15
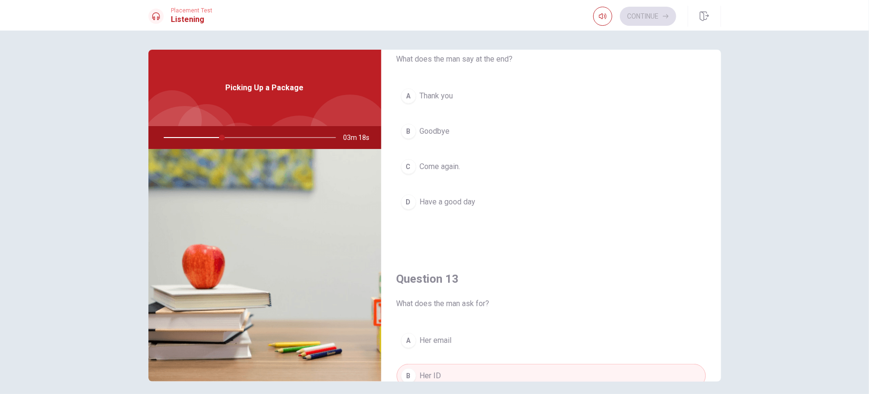
scroll to position [239, 0]
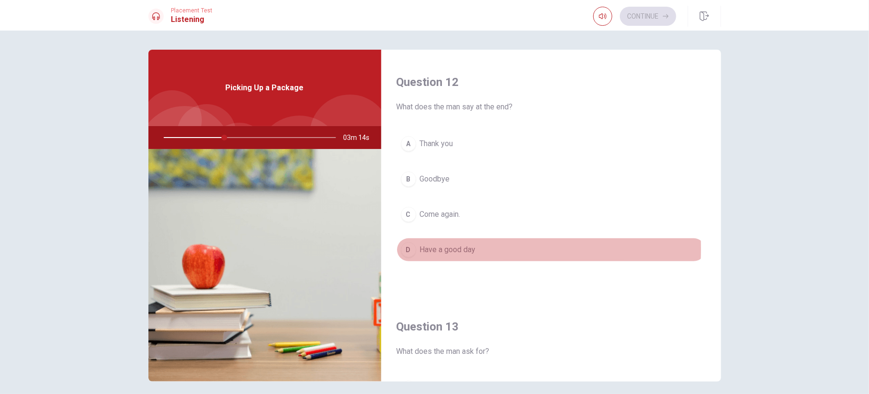
click at [405, 248] on div "D" at bounding box center [408, 249] width 15 height 15
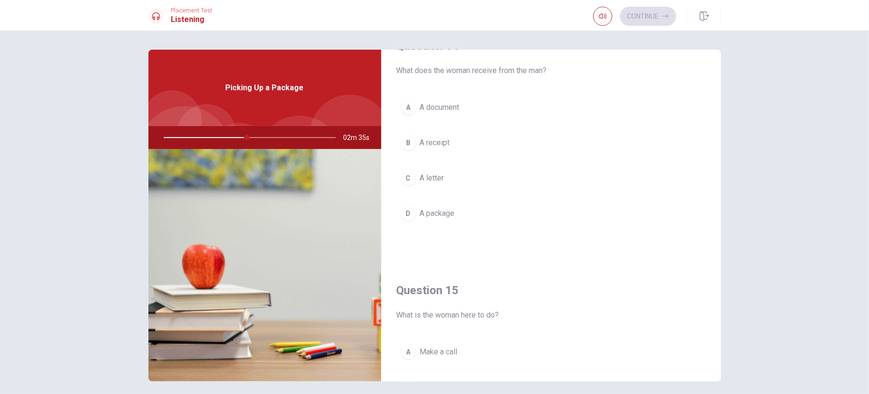
scroll to position [716, 0]
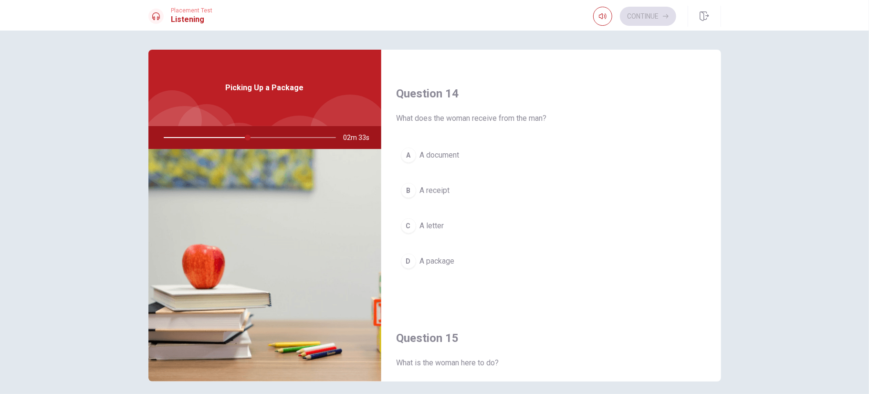
click at [406, 260] on div "D" at bounding box center [408, 261] width 15 height 15
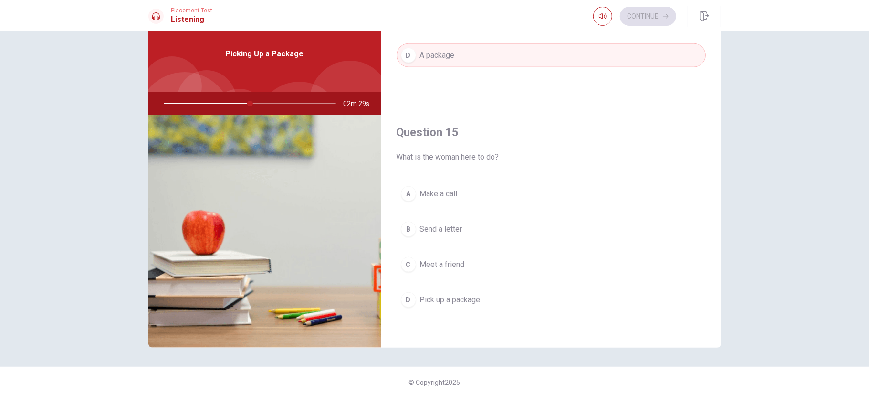
scroll to position [37, 0]
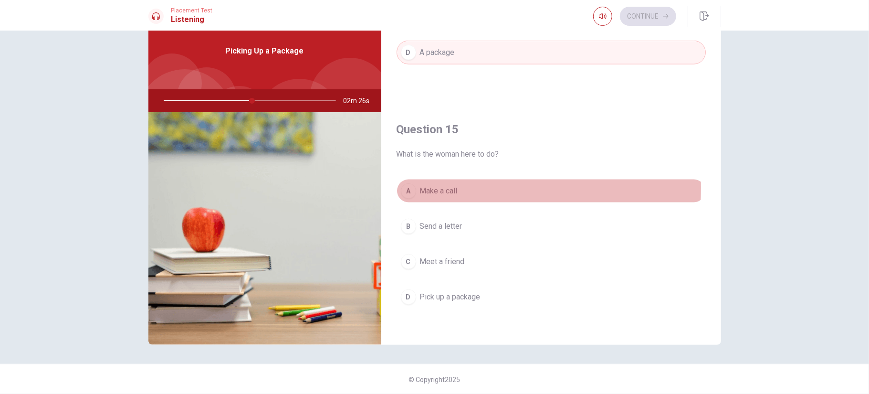
click at [407, 186] on div "A" at bounding box center [408, 190] width 15 height 15
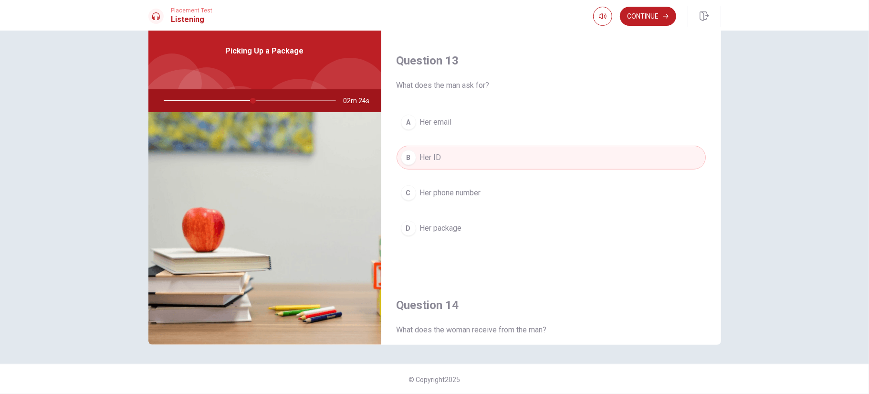
scroll to position [458, 0]
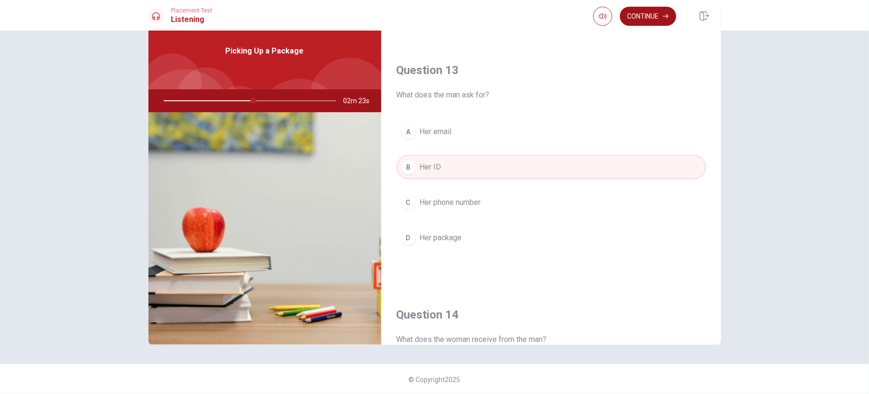
click at [650, 16] on button "Continue" at bounding box center [648, 16] width 56 height 19
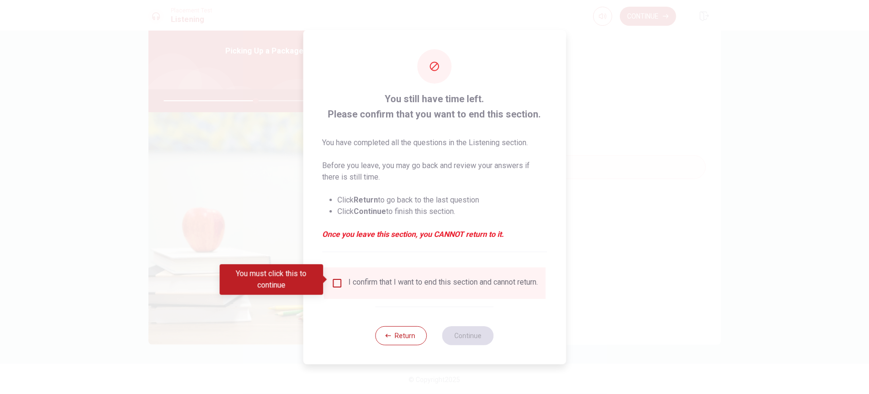
click at [333, 278] on input "You must click this to continue" at bounding box center [336, 282] width 11 height 11
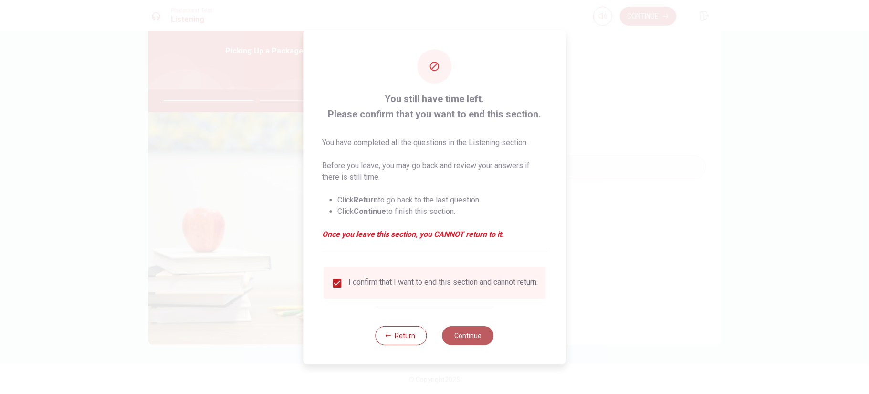
click at [472, 334] on button "Continue" at bounding box center [469, 335] width 52 height 19
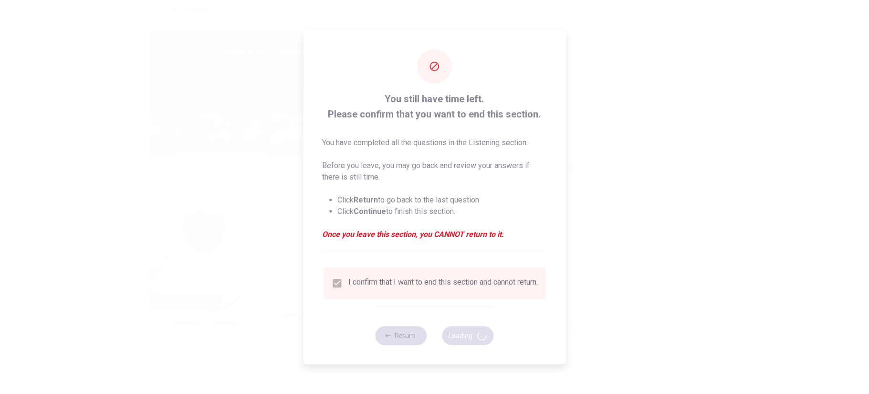
type input "55"
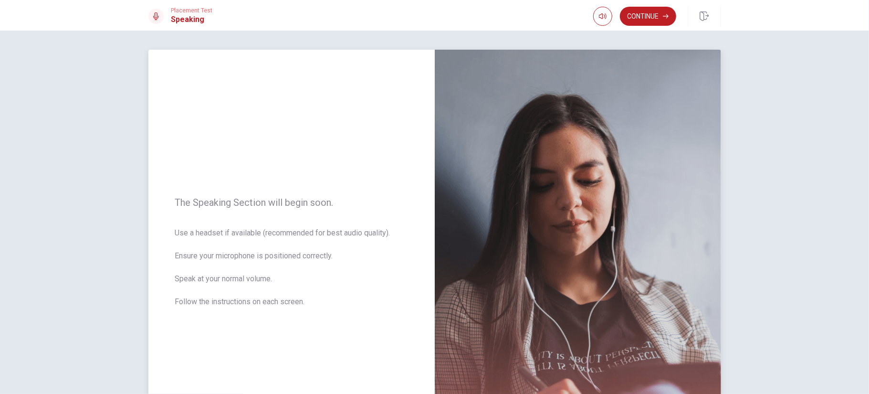
scroll to position [48, 0]
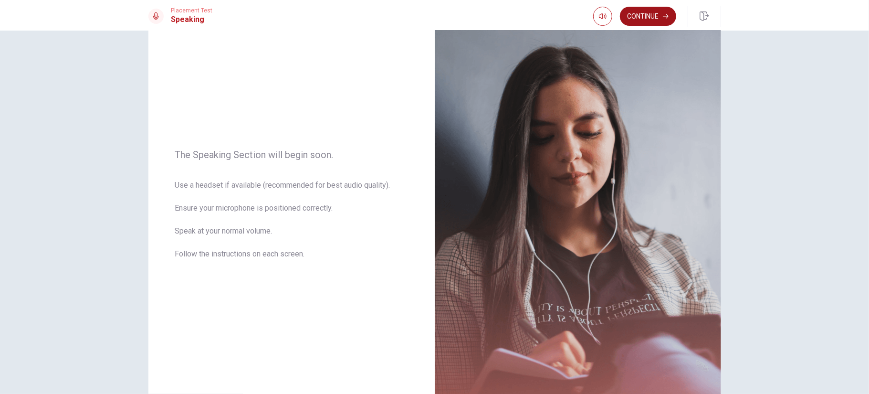
click at [663, 14] on icon "button" at bounding box center [666, 16] width 6 height 6
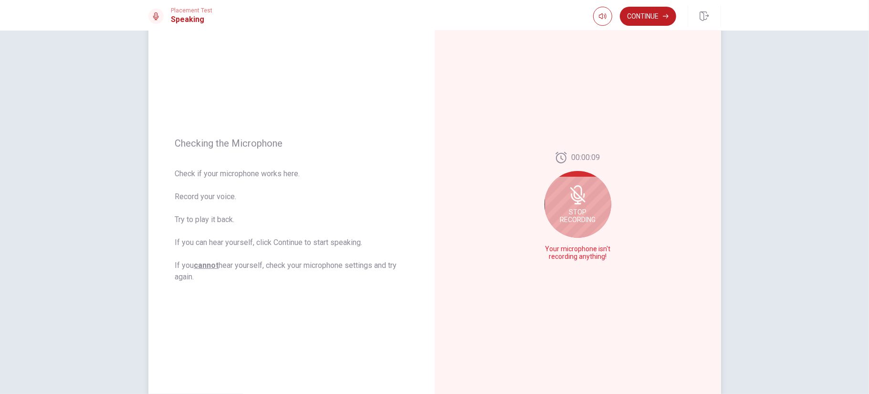
click at [594, 210] on div "Stop Recording" at bounding box center [578, 204] width 67 height 67
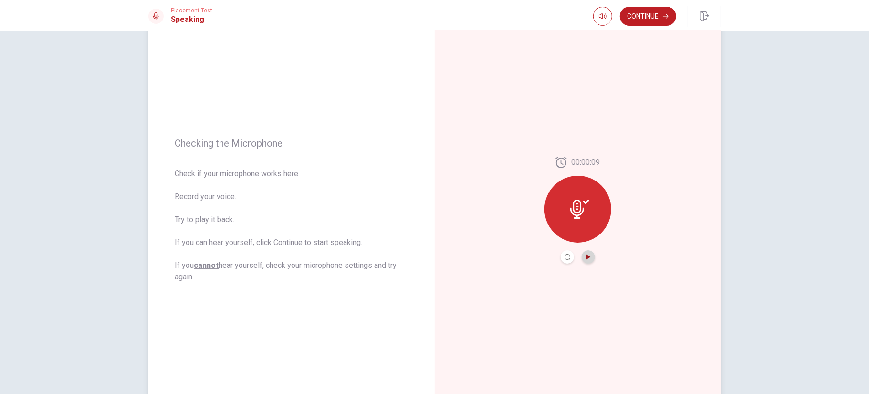
click at [588, 254] on icon "Play Audio" at bounding box center [589, 257] width 6 height 6
click at [588, 256] on icon "Pause Audio" at bounding box center [588, 257] width 5 height 6
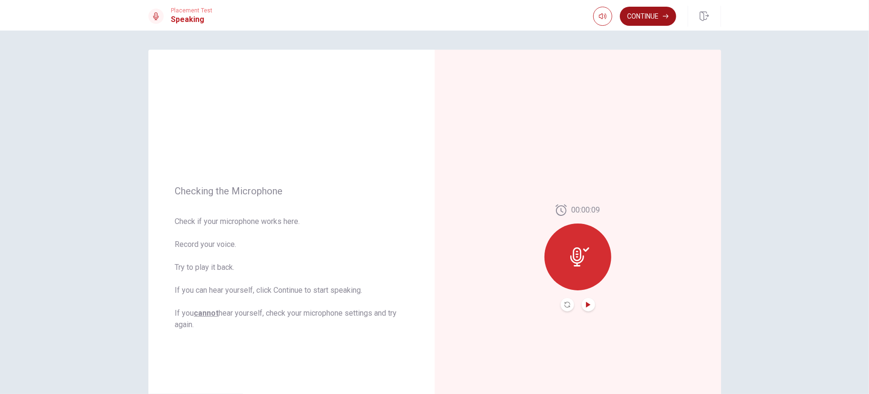
click at [651, 19] on button "Continue" at bounding box center [648, 16] width 56 height 19
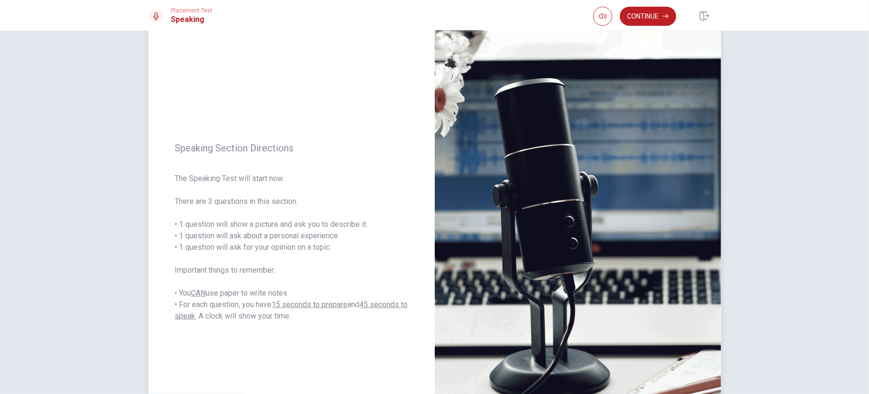
scroll to position [74, 0]
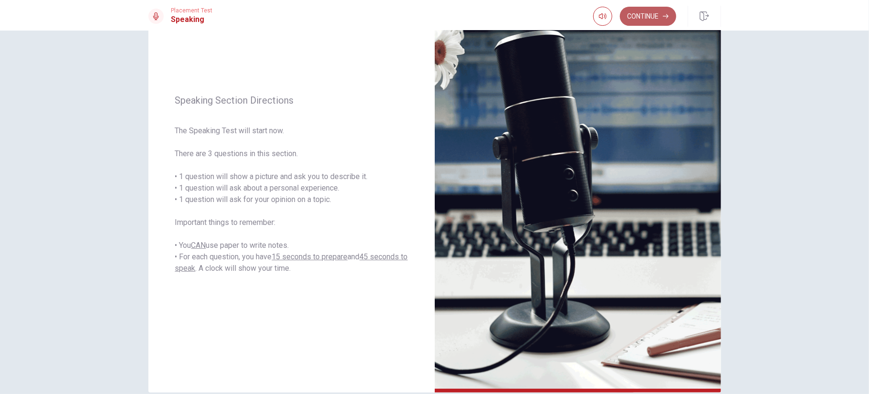
click at [664, 16] on icon "button" at bounding box center [666, 16] width 6 height 6
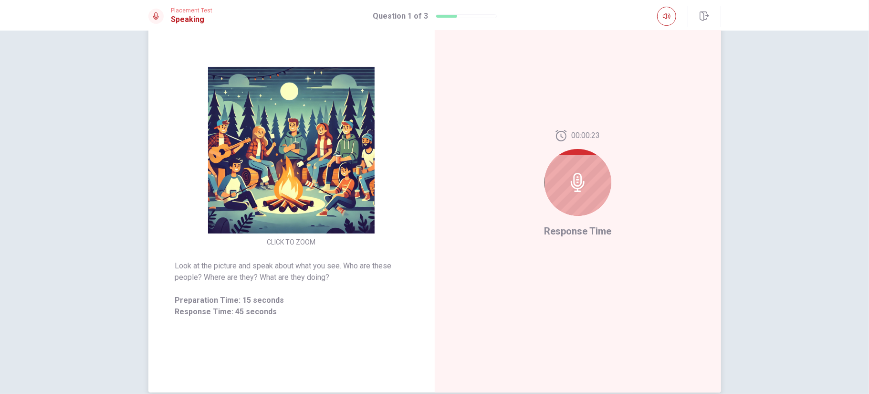
click at [582, 200] on div at bounding box center [578, 182] width 67 height 67
click at [573, 182] on icon at bounding box center [578, 182] width 19 height 19
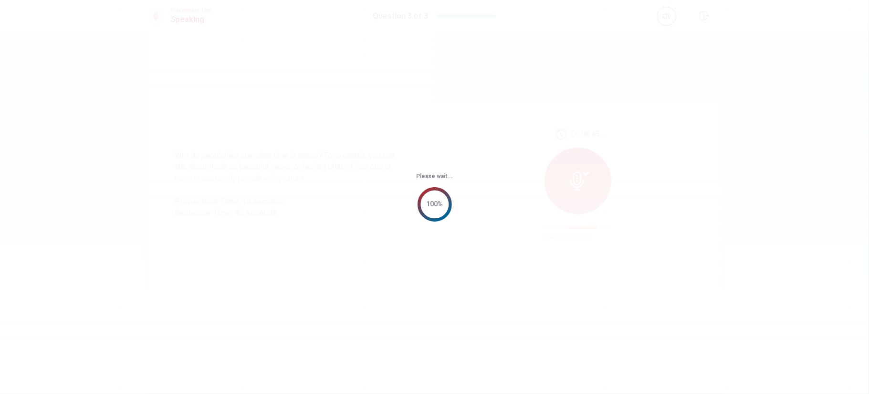
scroll to position [0, 0]
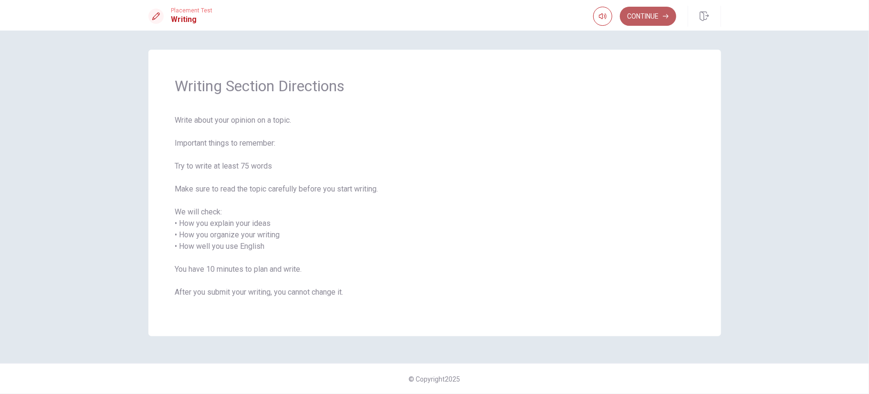
click at [646, 21] on button "Continue" at bounding box center [648, 16] width 56 height 19
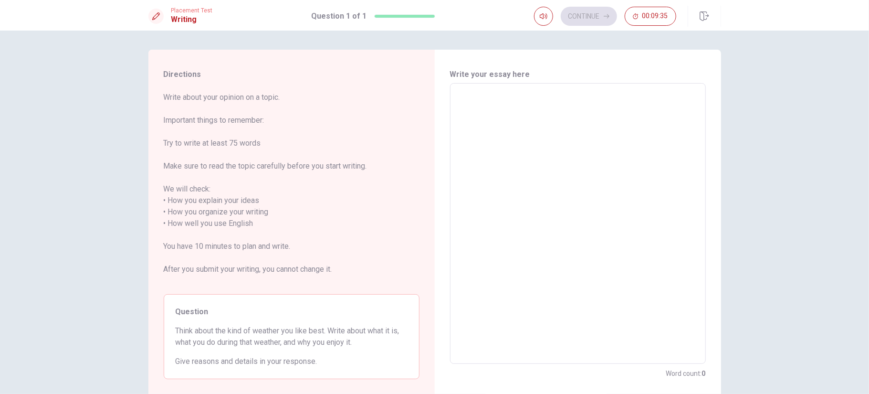
click at [550, 114] on textarea at bounding box center [578, 223] width 243 height 265
click at [521, 122] on textarea at bounding box center [578, 223] width 243 height 265
click at [534, 115] on textarea at bounding box center [578, 223] width 243 height 265
click at [489, 191] on textarea at bounding box center [578, 223] width 243 height 265
click at [540, 113] on textarea at bounding box center [578, 223] width 243 height 265
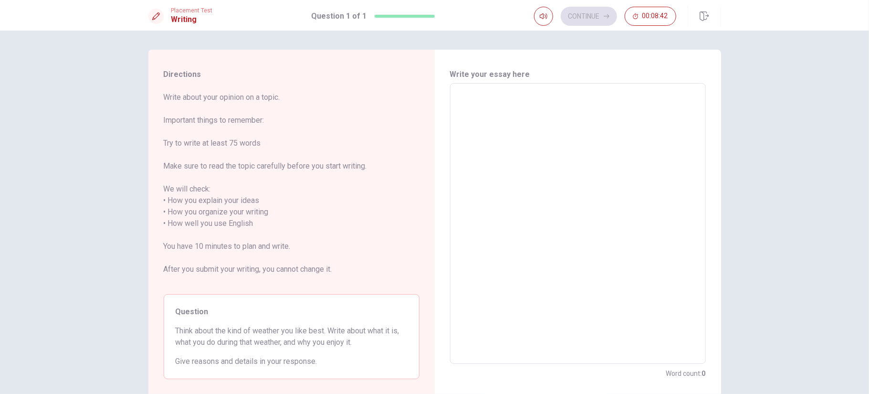
click at [563, 156] on textarea at bounding box center [578, 223] width 243 height 265
type textarea "M"
type textarea "x"
type textarea "My"
type textarea "x"
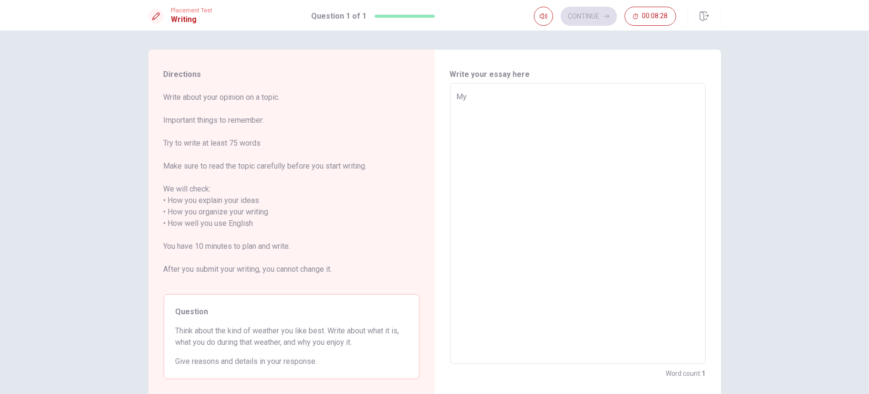
type textarea "My"
type textarea "x"
type textarea "My n"
type textarea "x"
type textarea "My na"
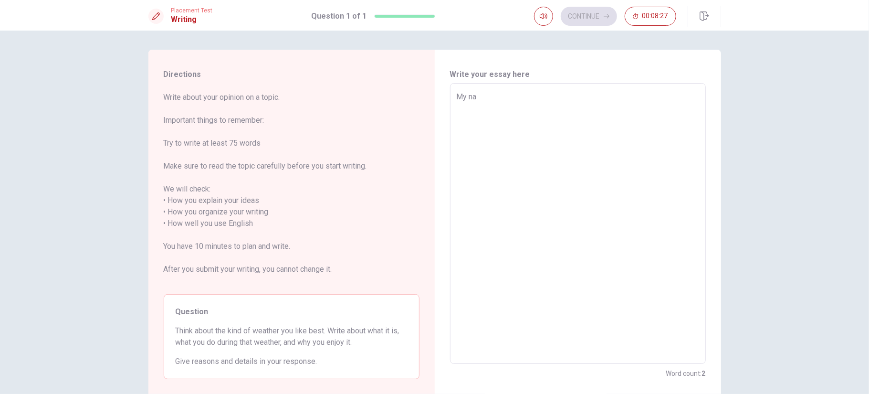
type textarea "x"
type textarea "My nam"
type textarea "x"
type textarea "My name"
type textarea "x"
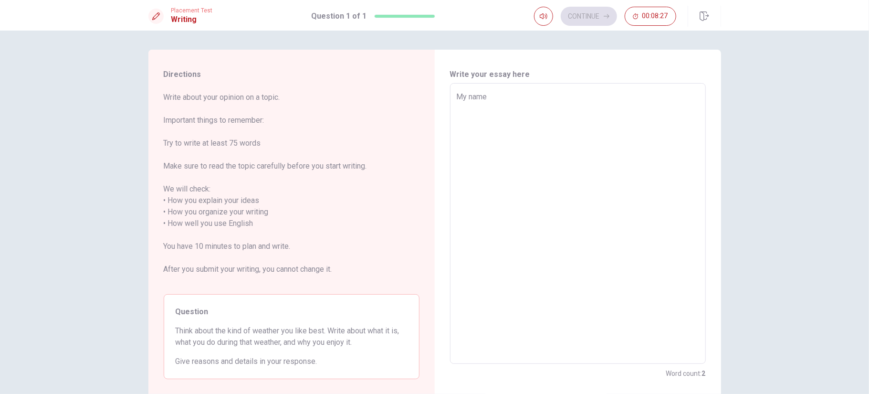
type textarea "My name"
type textarea "x"
type textarea "My name ı"
type textarea "x"
type textarea "My name ıs"
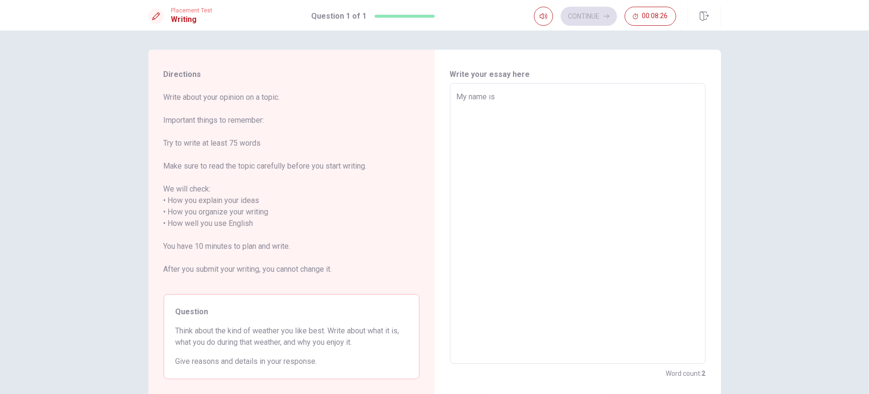
type textarea "x"
type textarea "My name ıs"
type textarea "x"
type textarea "My name ıs R"
type textarea "x"
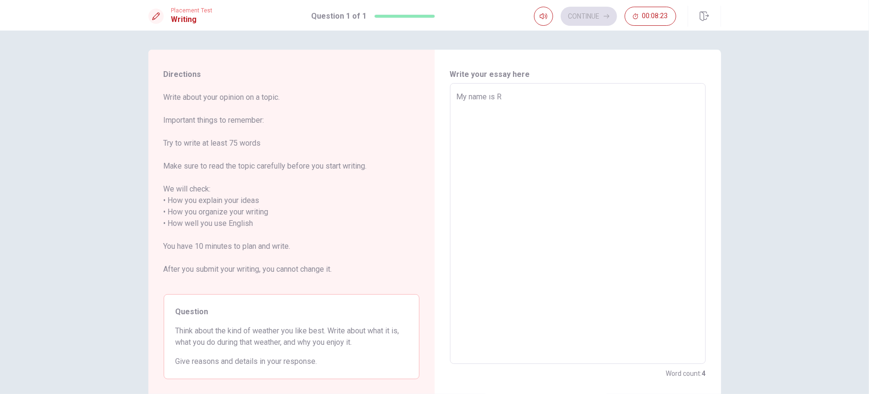
type textarea "My name ıs Ru"
type textarea "x"
type textarea "My name ıs Rus"
type textarea "x"
type textarea "My name ıs Rust"
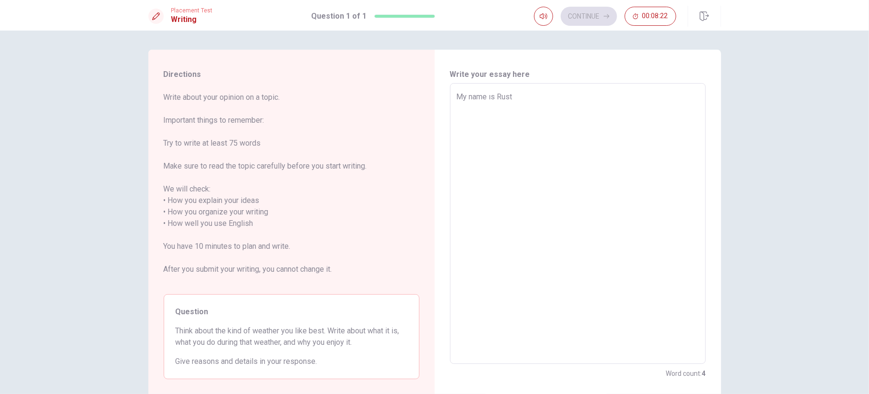
type textarea "x"
type textarea "My name [PERSON_NAME]"
type textarea "x"
type textarea "My name [PERSON_NAME]"
type textarea "x"
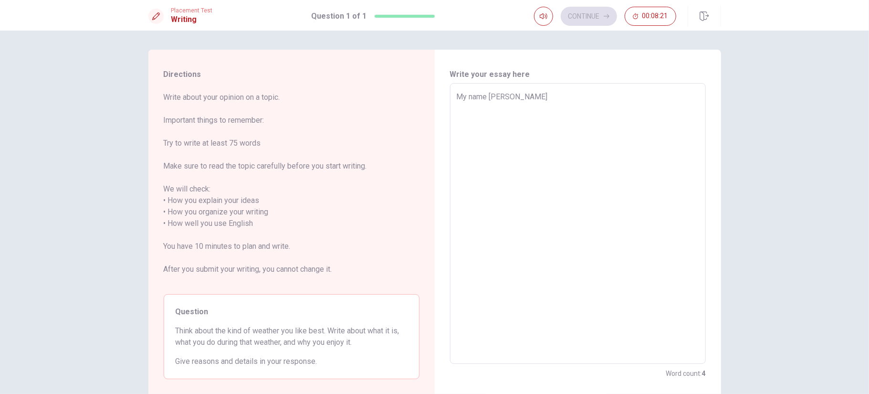
type textarea "My name [PERSON_NAME]"
type textarea "x"
type textarea "My name ıs Rustem S"
type textarea "x"
type textarea "My name ıs [PERSON_NAME]"
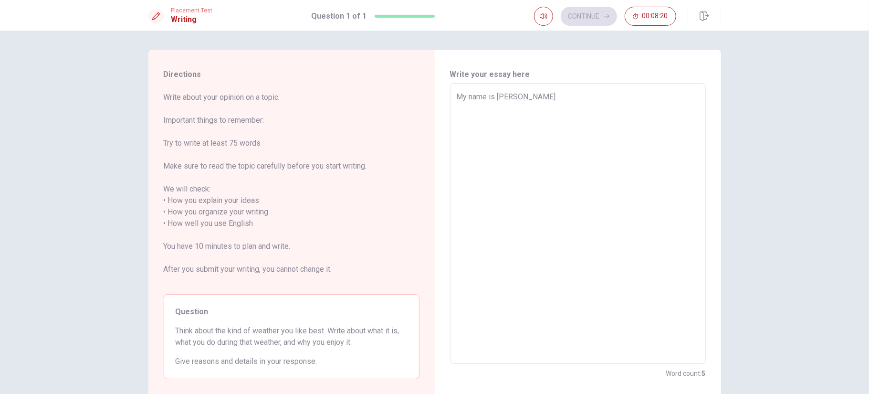
type textarea "x"
type textarea "My name ıs [PERSON_NAME]"
type textarea "x"
type textarea "My name ıs [PERSON_NAME]"
type textarea "x"
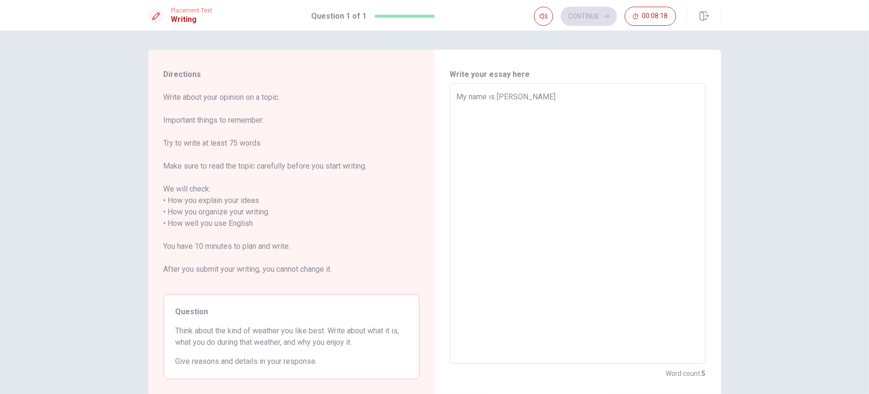
type textarea "My name ıs [PERSON_NAME]."
type textarea "x"
type textarea "My name ıs [PERSON_NAME]."
type textarea "x"
type textarea "My name ıs [PERSON_NAME]. I"
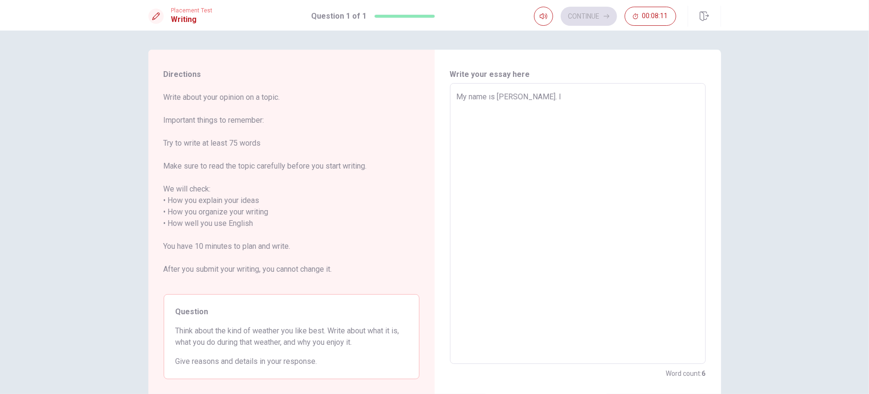
type textarea "x"
type textarea "My name ıs [PERSON_NAME]. I"
type textarea "x"
type textarea "My name ıs [PERSON_NAME]. I c"
type textarea "x"
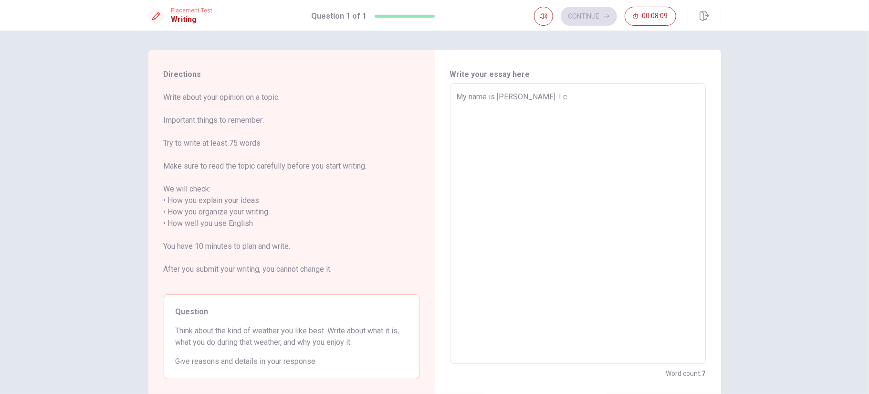
type textarea "My name ıs [PERSON_NAME]. I co"
type textarea "x"
type textarea "My name ıs [PERSON_NAME]. I com"
type textarea "x"
type textarea "My name ıs [PERSON_NAME]. I come"
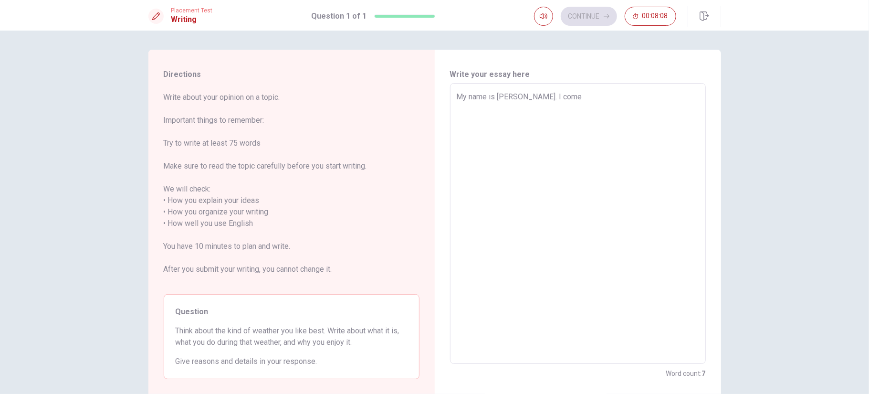
type textarea "x"
type textarea "My name ıs [PERSON_NAME]. I come"
type textarea "x"
type textarea "My name ıs [PERSON_NAME]. I come"
type textarea "x"
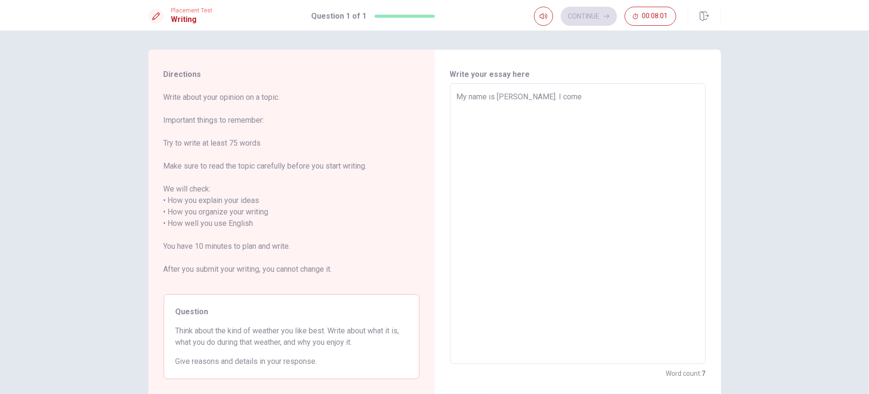
type textarea "My name ıs [PERSON_NAME]. I com"
type textarea "x"
type textarea "My name ıs [PERSON_NAME]. I co"
type textarea "x"
type textarea "My name ıs [PERSON_NAME]. I c"
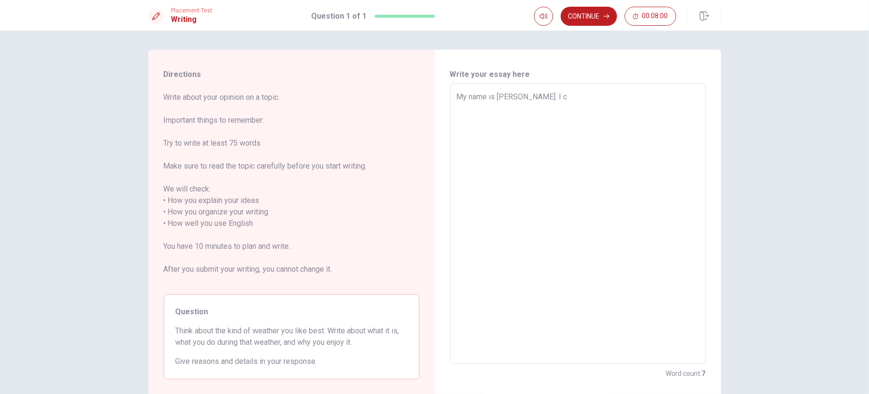
type textarea "x"
type textarea "My name ıs [PERSON_NAME]. I"
type textarea "x"
type textarea "My name ıs [PERSON_NAME]. I"
type textarea "x"
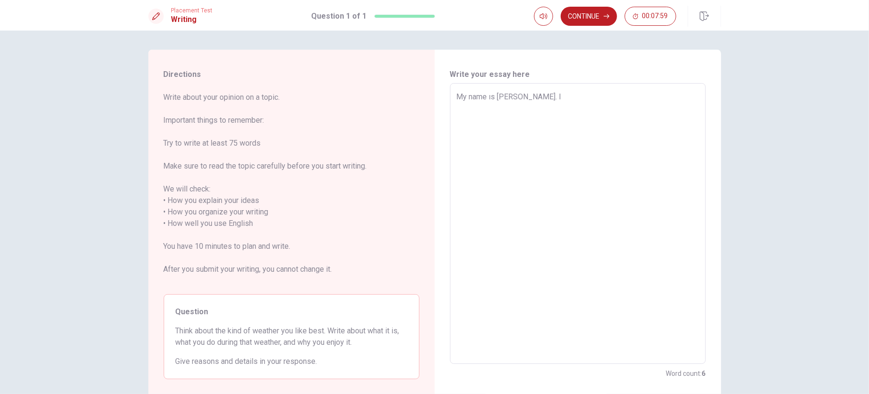
type textarea "My name ıs [PERSON_NAME]."
type textarea "x"
type textarea "My name ıs [PERSON_NAME]. I"
type textarea "x"
type textarea "My name ıs [PERSON_NAME]. I"
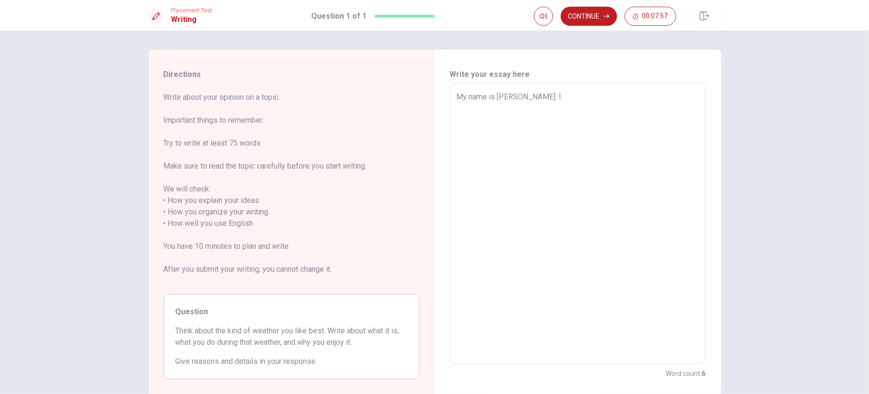
type textarea "x"
type textarea "My name ıs [PERSON_NAME]. I l"
type textarea "x"
type textarea "My name ıs [PERSON_NAME]. I li"
type textarea "x"
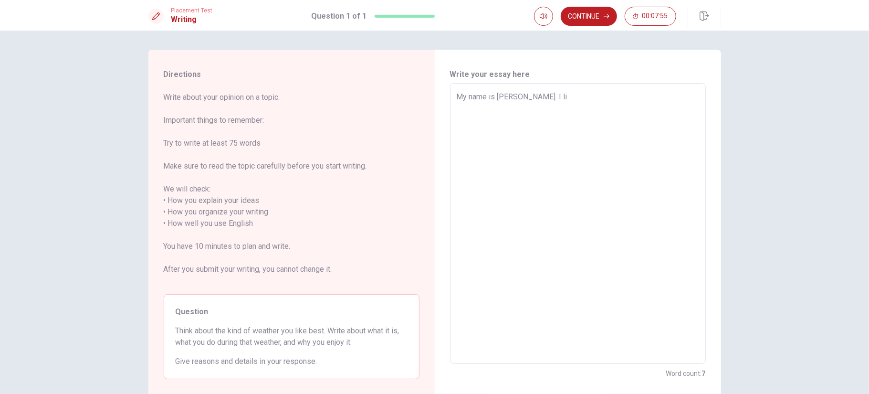
type textarea "My name ıs [PERSON_NAME]. I liv"
type textarea "x"
type textarea "My name ıs [PERSON_NAME]. I live"
type textarea "x"
type textarea "My name ıs [PERSON_NAME]. I live"
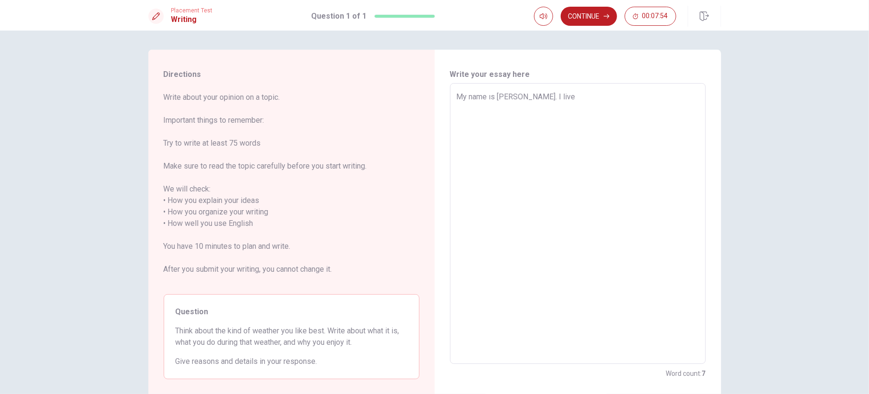
type textarea "x"
type textarea "My name ıs [PERSON_NAME]. I live ı"
type textarea "x"
type textarea "My name ıs [PERSON_NAME]. I live ın"
type textarea "x"
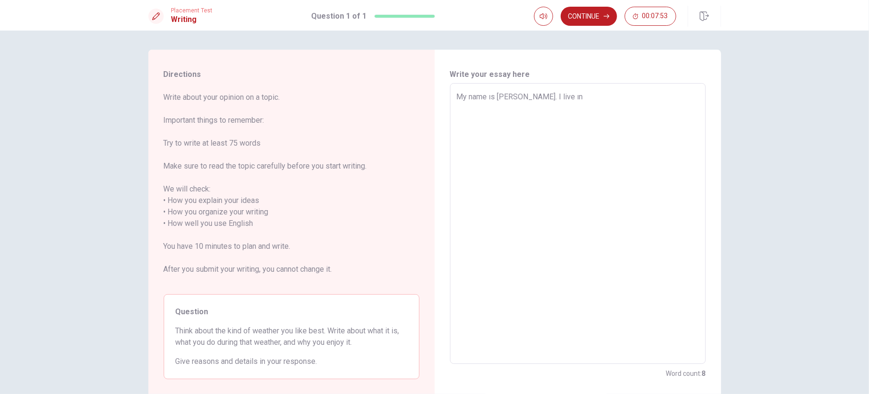
type textarea "My name ıs [PERSON_NAME]. I live ın"
type textarea "x"
type textarea "My name ıs [PERSON_NAME]. I live ın t"
type textarea "x"
type textarea "My name ıs [PERSON_NAME]. I live ın to"
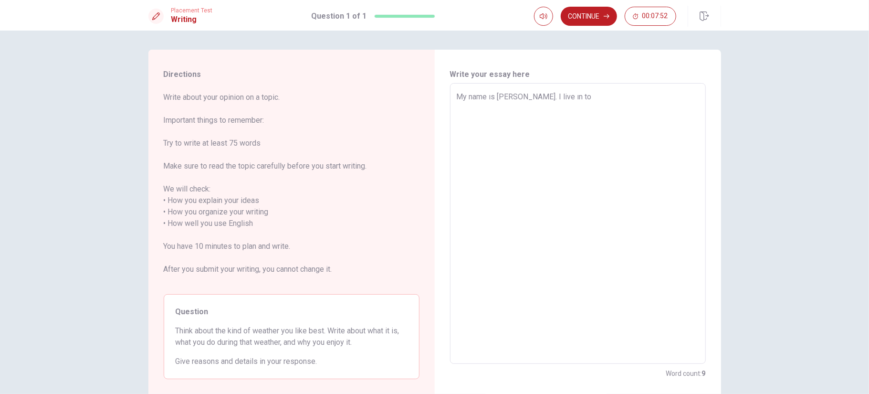
type textarea "x"
type textarea "My name ıs [PERSON_NAME]. I live ın tor"
type textarea "x"
type textarea "My name ıs [PERSON_NAME]. I live ın toro"
type textarea "x"
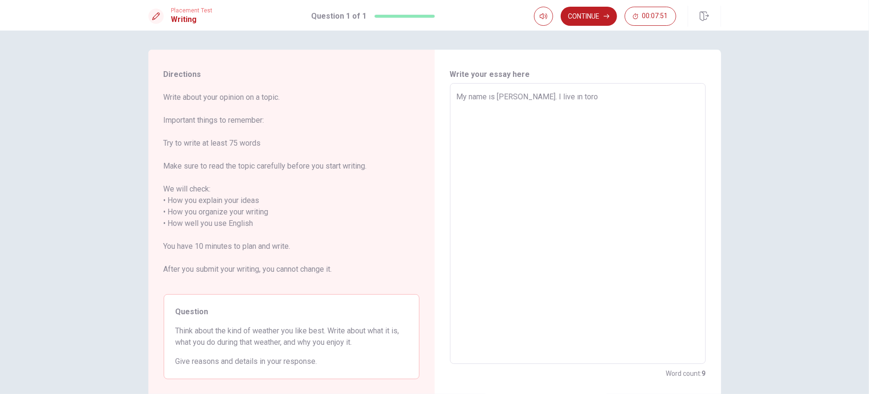
type textarea "My name ıs [PERSON_NAME]. I live ın toron"
type textarea "x"
type textarea "My name ıs [PERSON_NAME]. I live ın toront"
type textarea "x"
type textarea "My name ıs [PERSON_NAME]. I live ın [GEOGRAPHIC_DATA]"
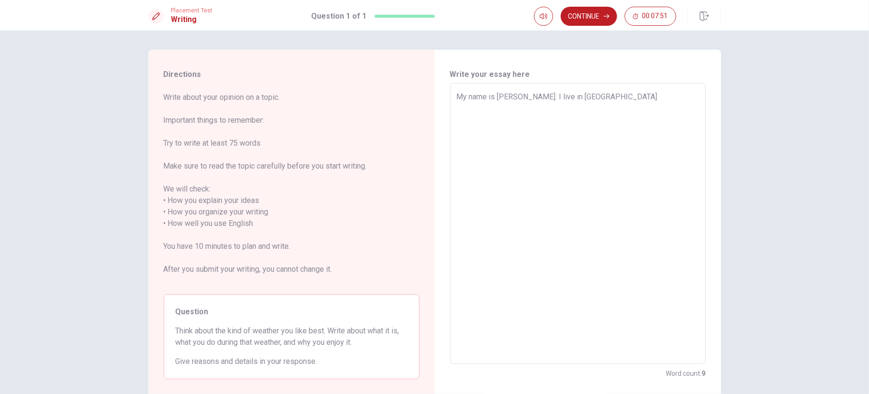
type textarea "x"
type textarea "My name ıs [PERSON_NAME]. I live ın [GEOGRAPHIC_DATA]"
type textarea "x"
type textarea "My name ıs [PERSON_NAME]. I live ın [GEOGRAPHIC_DATA] I"
type textarea "x"
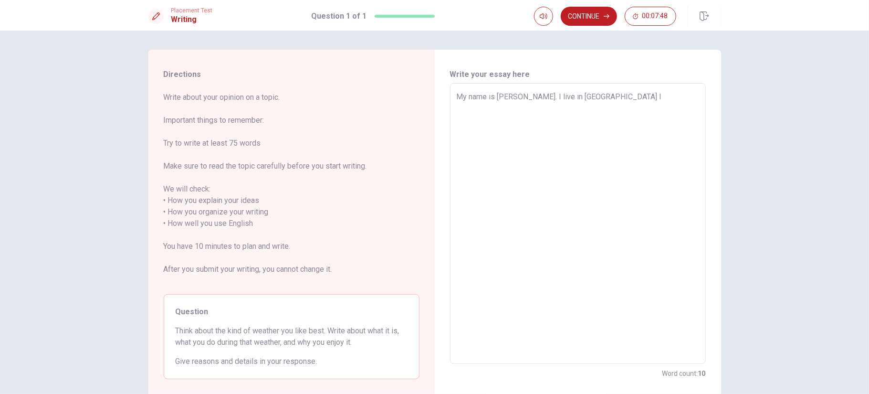
type textarea "My name ıs [PERSON_NAME]. I live ın [GEOGRAPHIC_DATA] I"
type textarea "x"
type textarea "My name ıs [PERSON_NAME]. I live ın [GEOGRAPHIC_DATA] I a"
type textarea "x"
type textarea "My name ıs [PERSON_NAME]. I live ın [GEOGRAPHIC_DATA] I am"
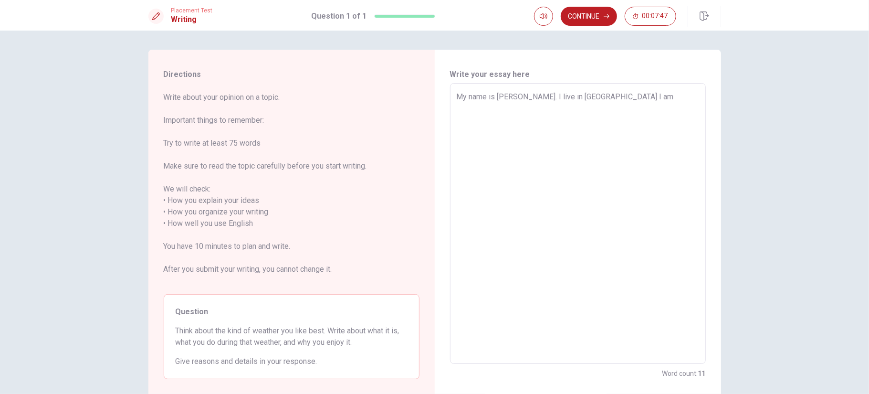
type textarea "x"
type textarea "My name ıs [PERSON_NAME]. I live ın [GEOGRAPHIC_DATA] I am"
type textarea "x"
type textarea "My name ıs [PERSON_NAME]. I live ın [GEOGRAPHIC_DATA] I am A"
type textarea "x"
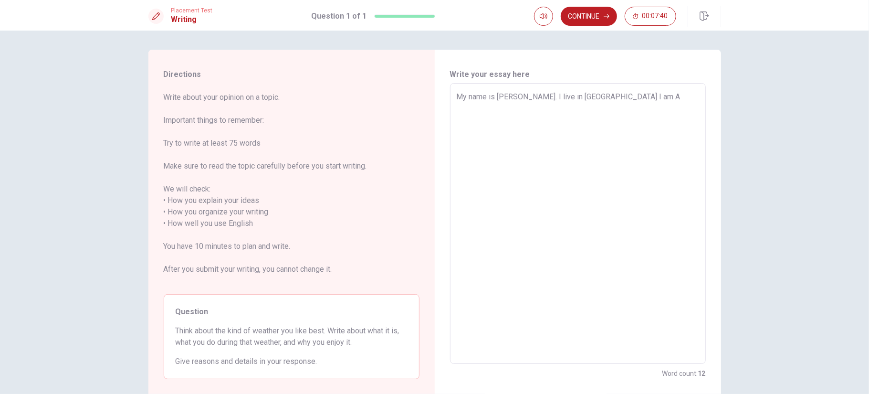
type textarea "My name ıs [PERSON_NAME]. I live ın [GEOGRAPHIC_DATA] I am [GEOGRAPHIC_DATA]"
type textarea "x"
type textarea "My name ıs [PERSON_NAME]. I live ın [GEOGRAPHIC_DATA] I am Arc"
type textarea "x"
type textarea "My name ıs [PERSON_NAME]. I live ın [GEOGRAPHIC_DATA] I am Arch"
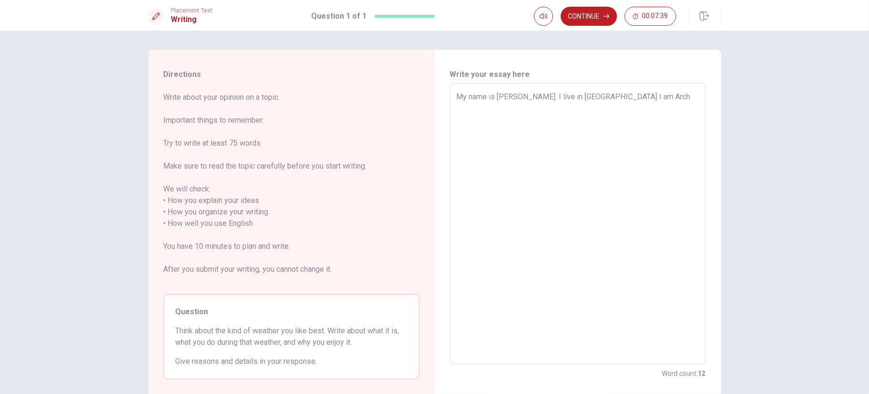
type textarea "x"
type textarea "My name ıs [PERSON_NAME]. I live ın [GEOGRAPHIC_DATA] I am [GEOGRAPHIC_DATA]"
type textarea "x"
type textarea "My name ıs [PERSON_NAME]. I live ın [GEOGRAPHIC_DATA] I am [PERSON_NAME]"
type textarea "x"
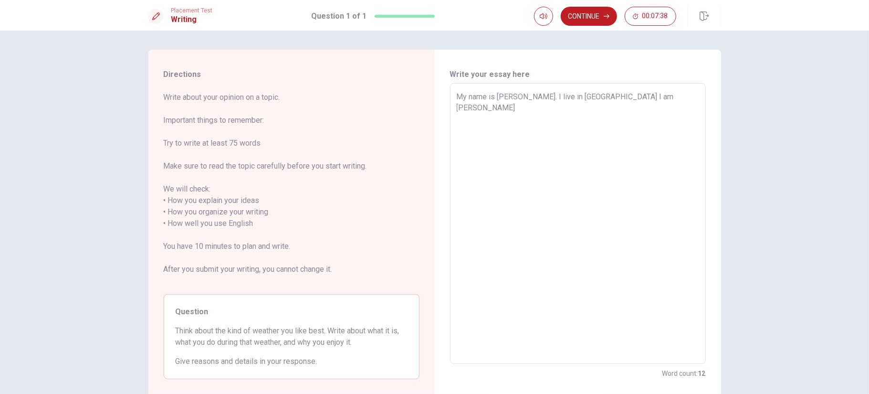
type textarea "My name ıs [PERSON_NAME]. I live ın [GEOGRAPHIC_DATA] I am Archite"
type textarea "x"
type textarea "My name ıs [PERSON_NAME]. I live ın [GEOGRAPHIC_DATA] I am [GEOGRAPHIC_DATA]"
type textarea "x"
type textarea "My name ıs [PERSON_NAME]. I live ın [GEOGRAPHIC_DATA] I am Architect"
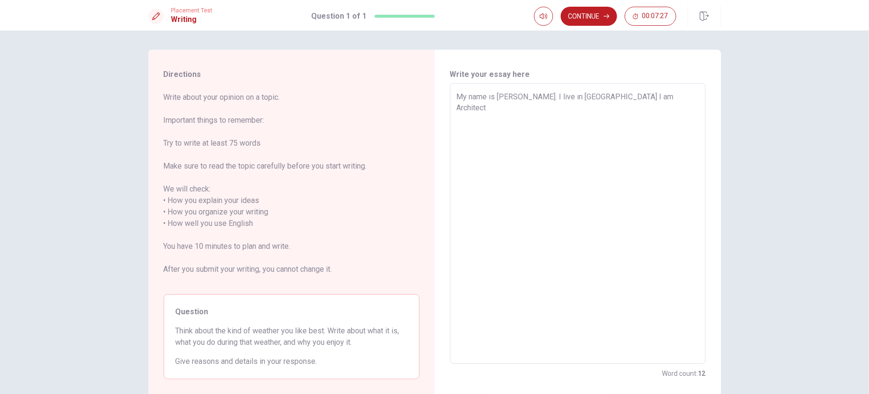
click at [594, 95] on textarea "My name ıs [PERSON_NAME]. I live ın [GEOGRAPHIC_DATA] I am Architect" at bounding box center [578, 223] width 243 height 265
type textarea "x"
type textarea "My name ıs [PERSON_NAME]. I live ın [GEOGRAPHIC_DATA], I am Architect"
type textarea "x"
type textarea "My name ıs [PERSON_NAME]. I live ın [GEOGRAPHIC_DATA], I am Architect"
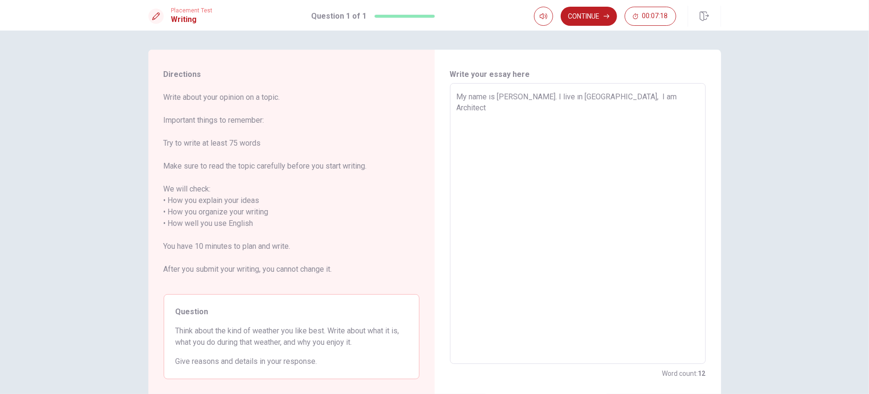
type textarea "x"
type textarea "My name ıs [PERSON_NAME]. I live ın [GEOGRAPHIC_DATA], I am Architect"
click at [597, 97] on textarea "My name ıs [PERSON_NAME]. I live ın [GEOGRAPHIC_DATA], I am Architect" at bounding box center [578, 223] width 243 height 265
type textarea "x"
type textarea "My name ıs [PERSON_NAME]. I live ın [GEOGRAPHIC_DATA], I am Architect"
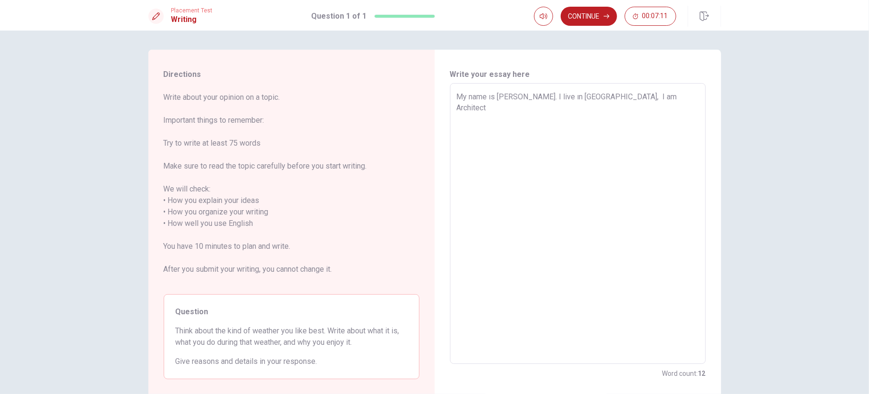
type textarea "x"
type textarea "My name ıs [PERSON_NAME]. I live ın [GEOGRAPHIC_DATA], II am Architect"
type textarea "x"
type textarea "My name ıs [PERSON_NAME]. I live ın [GEOGRAPHIC_DATA], [PERSON_NAME] am Archite…"
type textarea "x"
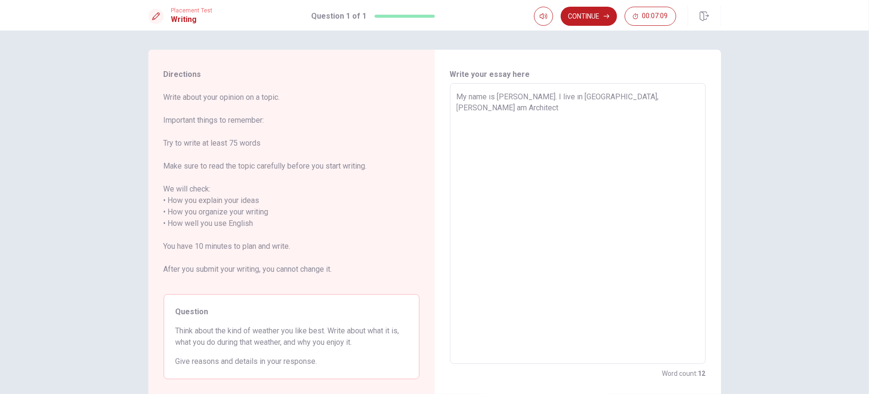
type textarea "My name ıs [PERSON_NAME]. I live ın [GEOGRAPHIC_DATA], [PERSON_NAME] am Archite…"
type textarea "x"
type textarea "My name ıs [PERSON_NAME]. I live ın [GEOGRAPHIC_DATA], Iam I am Architect"
type textarea "x"
type textarea "My name ıs [PERSON_NAME]. I live ın [GEOGRAPHIC_DATA], Iam fI am Architect"
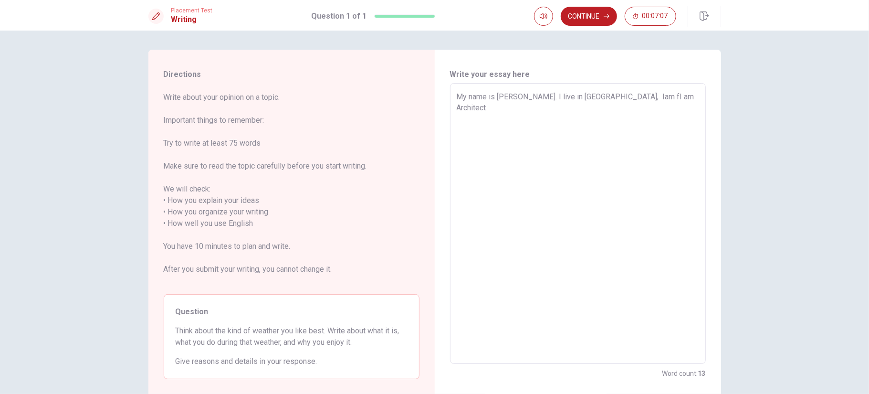
type textarea "x"
type textarea "My name ıs [PERSON_NAME]. I live ın [GEOGRAPHIC_DATA], Iam frI am Architect"
type textarea "x"
type textarea "My name ıs [PERSON_NAME]. I live ın [GEOGRAPHIC_DATA], Iam froI am Architect"
type textarea "x"
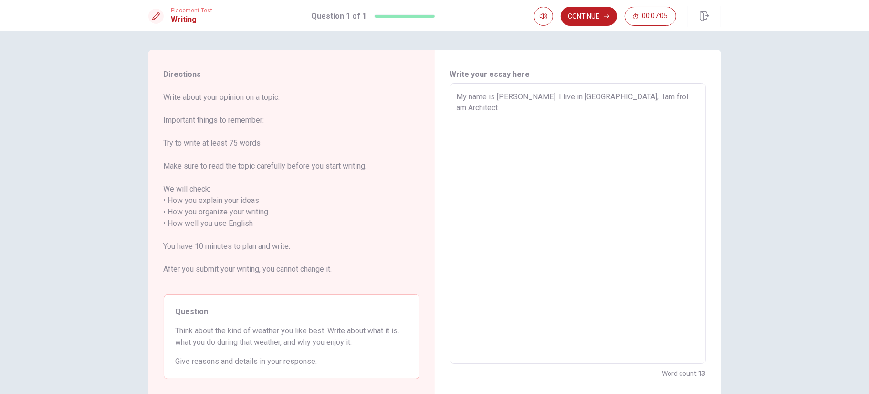
type textarea "My name ıs [PERSON_NAME]. I live ın [GEOGRAPHIC_DATA], [PERSON_NAME] fromI am A…"
type textarea "x"
type textarea "My name ıs [PERSON_NAME]. I live ın [GEOGRAPHIC_DATA], Iam from I am Architect"
type textarea "x"
type textarea "My name ıs [PERSON_NAME]. I live ın [GEOGRAPHIC_DATA], [PERSON_NAME] from iI am…"
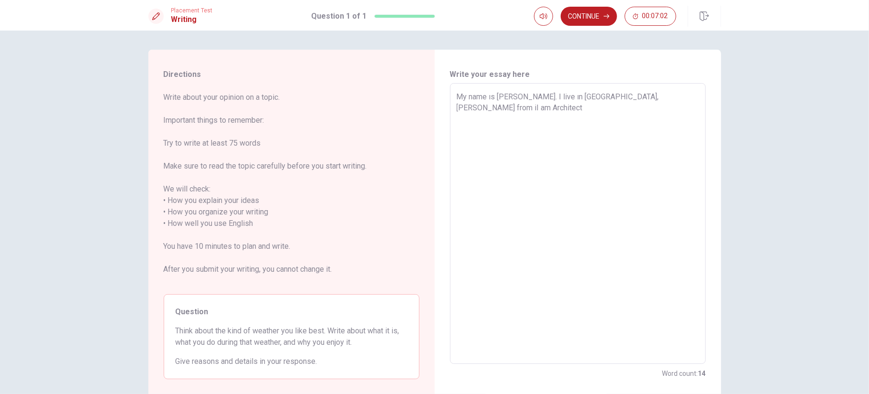
type textarea "x"
type textarea "My name ıs [PERSON_NAME]. I live ın [GEOGRAPHIC_DATA], [PERSON_NAME] from inI a…"
type textarea "x"
type textarea "My name ıs [PERSON_NAME]. I live ın [GEOGRAPHIC_DATA], [PERSON_NAME] from in I …"
type textarea "x"
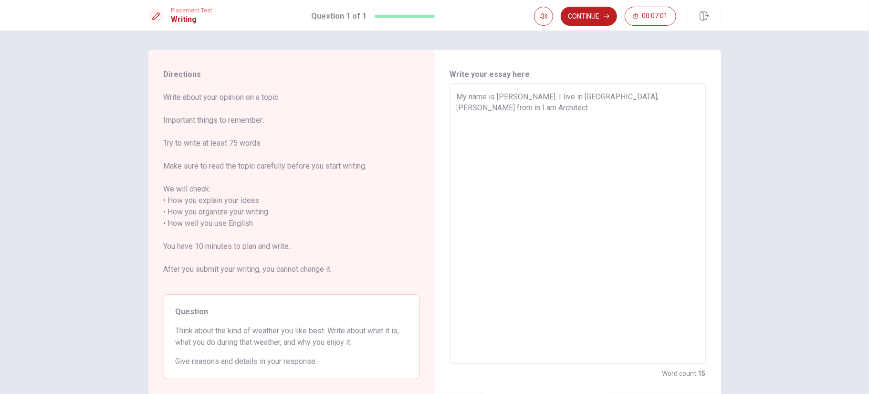
type textarea "My name ıs [PERSON_NAME]. I live ın [GEOGRAPHIC_DATA], [PERSON_NAME] from in TI…"
type textarea "x"
type textarea "My name ıs [PERSON_NAME]. I live ın [GEOGRAPHIC_DATA], [PERSON_NAME] from in Tu…"
type textarea "x"
type textarea "My name ıs [PERSON_NAME]. I live ın [GEOGRAPHIC_DATA], Iam from in [GEOGRAPHIC_…"
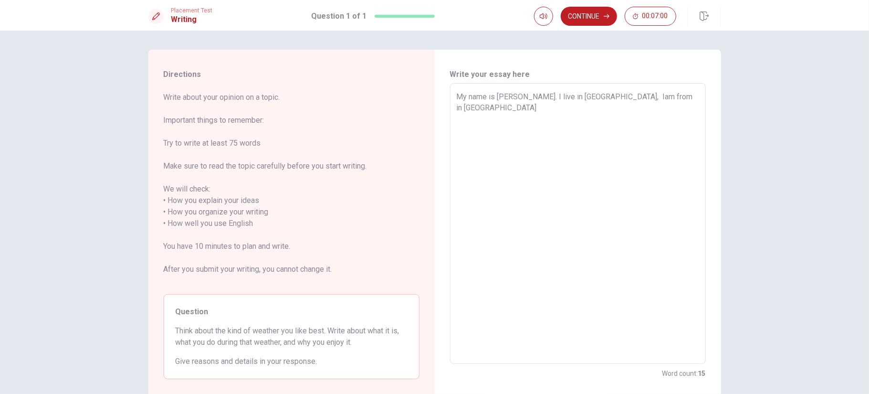
type textarea "x"
type textarea "My name ıs [PERSON_NAME]. I live ın [GEOGRAPHIC_DATA], [PERSON_NAME] from in Tu…"
type textarea "x"
type textarea "My name ıs [PERSON_NAME]. I live ın [GEOGRAPHIC_DATA], Iam from in [GEOGRAPHIC_…"
type textarea "x"
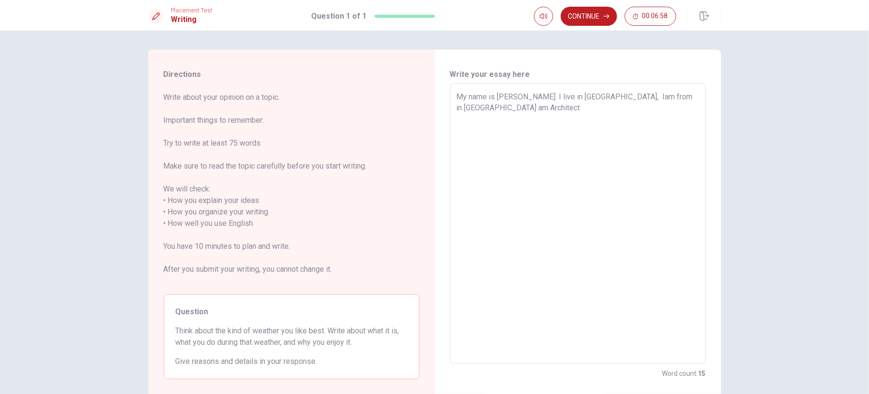
type textarea "My name ıs [PERSON_NAME]. I live ın [GEOGRAPHIC_DATA], Iam from in TurkiyI am A…"
type textarea "x"
type textarea "My name ıs [PERSON_NAME]. I live ın [GEOGRAPHIC_DATA], Iam from in [GEOGRAPHIC_…"
type textarea "x"
type textarea "My name ıs [PERSON_NAME]. I live ın [GEOGRAPHIC_DATA], Iam from in [GEOGRAPHIC_…"
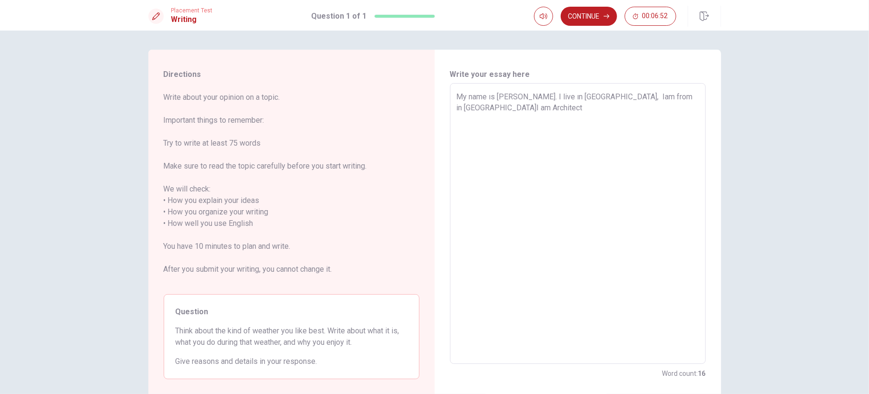
type textarea "x"
type textarea "My name ıs [PERSON_NAME]. I live ın [GEOGRAPHIC_DATA], Iam from in [GEOGRAPHIC_…"
type textarea "x"
type textarea "My name ıs [PERSON_NAME]. I live ın [GEOGRAPHIC_DATA], Iam from in [GEOGRAPHIC_…"
type textarea "x"
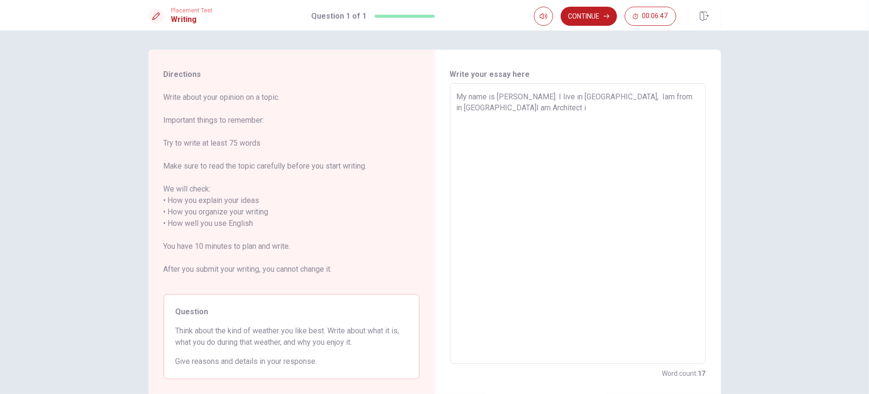
type textarea "My name ıs [PERSON_NAME]. I live ın [GEOGRAPHIC_DATA], Iam from in [GEOGRAPHIC_…"
type textarea "x"
type textarea "My name ıs [PERSON_NAME]. I live ın [GEOGRAPHIC_DATA], Iam from in [GEOGRAPHIC_…"
type textarea "x"
type textarea "My name ıs [PERSON_NAME]. I live ın [GEOGRAPHIC_DATA], Iam from in [GEOGRAPHIC_…"
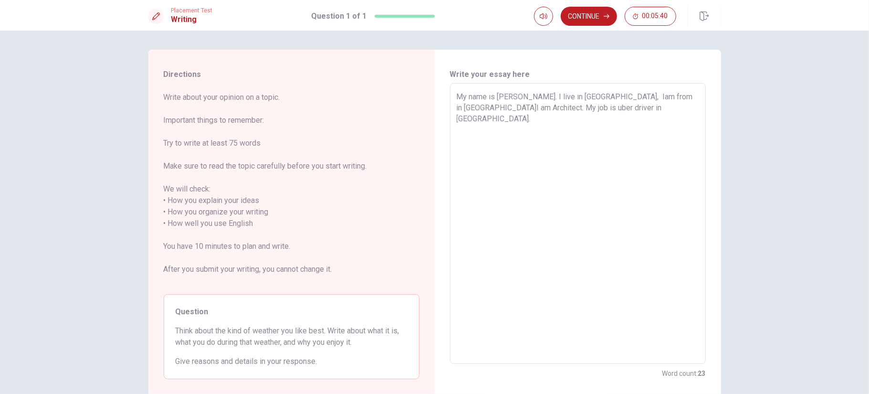
click at [666, 95] on textarea "My name ıs [PERSON_NAME]. I live ın [GEOGRAPHIC_DATA], Iam from in [GEOGRAPHIC_…" at bounding box center [578, 223] width 243 height 265
click at [602, 95] on textarea "My name ıs [PERSON_NAME]. I live ın [GEOGRAPHIC_DATA], Iam from in [DOMAIN_NAME…" at bounding box center [578, 223] width 243 height 265
click at [679, 96] on textarea "My name ıs [PERSON_NAME]. I live ın [GEOGRAPHIC_DATA], I am from in [DOMAIN_NAM…" at bounding box center [578, 223] width 243 height 265
click at [594, 96] on textarea "My name ıs [PERSON_NAME]. I live ın [GEOGRAPHIC_DATA], I am from in [GEOGRAPHIC…" at bounding box center [578, 223] width 243 height 265
click at [688, 109] on textarea "My name ıs [PERSON_NAME]. I live ın [GEOGRAPHIC_DATA] whit my wife and my son, …" at bounding box center [578, 223] width 243 height 265
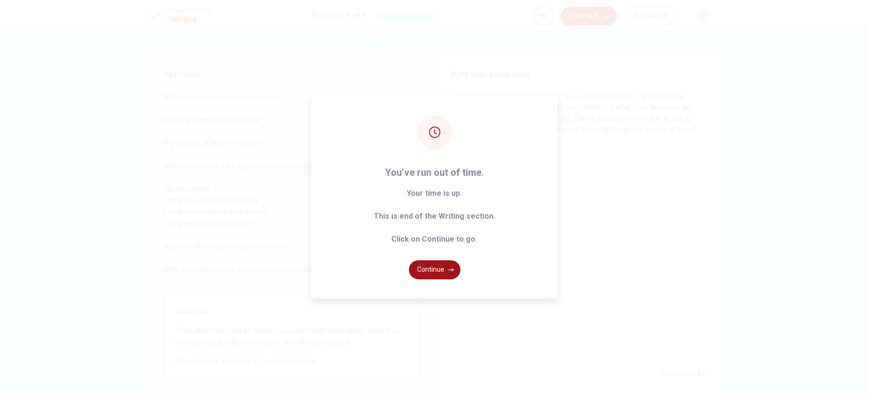
click at [429, 267] on button "Continue" at bounding box center [435, 269] width 52 height 19
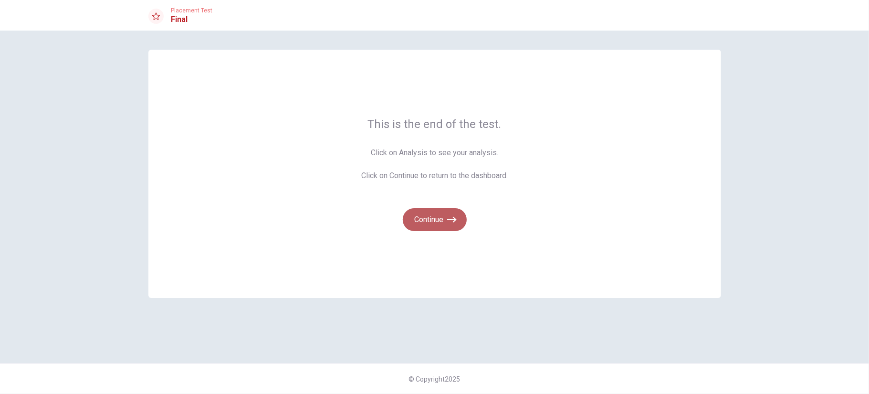
click at [438, 224] on button "Continue" at bounding box center [435, 219] width 64 height 23
